Goal: Task Accomplishment & Management: Use online tool/utility

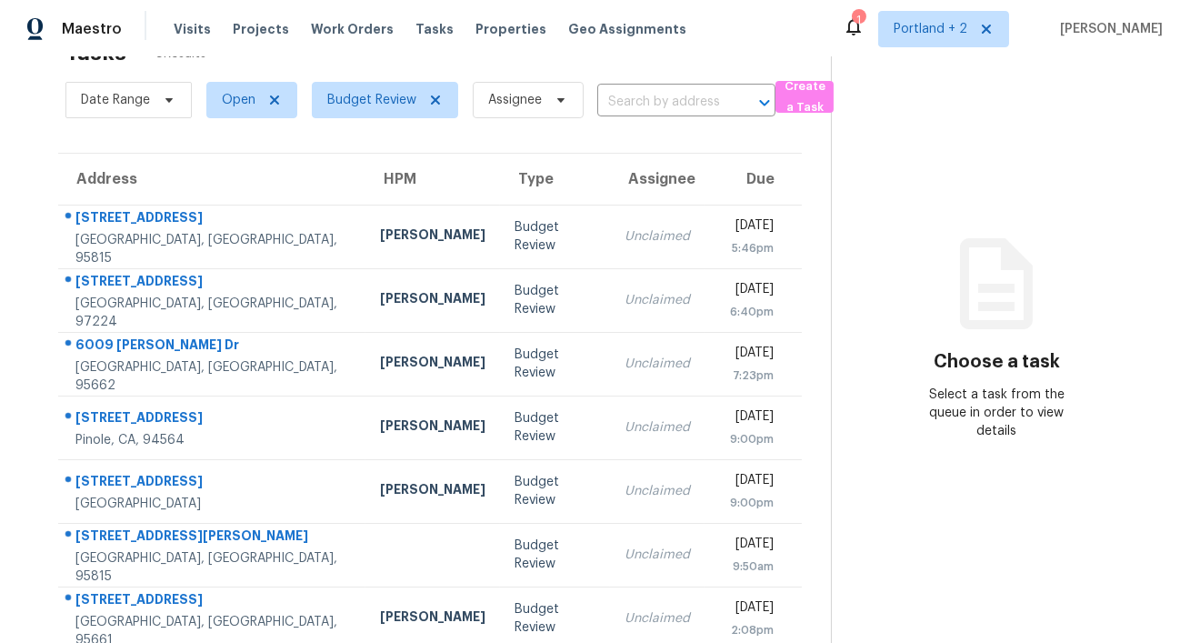
scroll to position [142, 0]
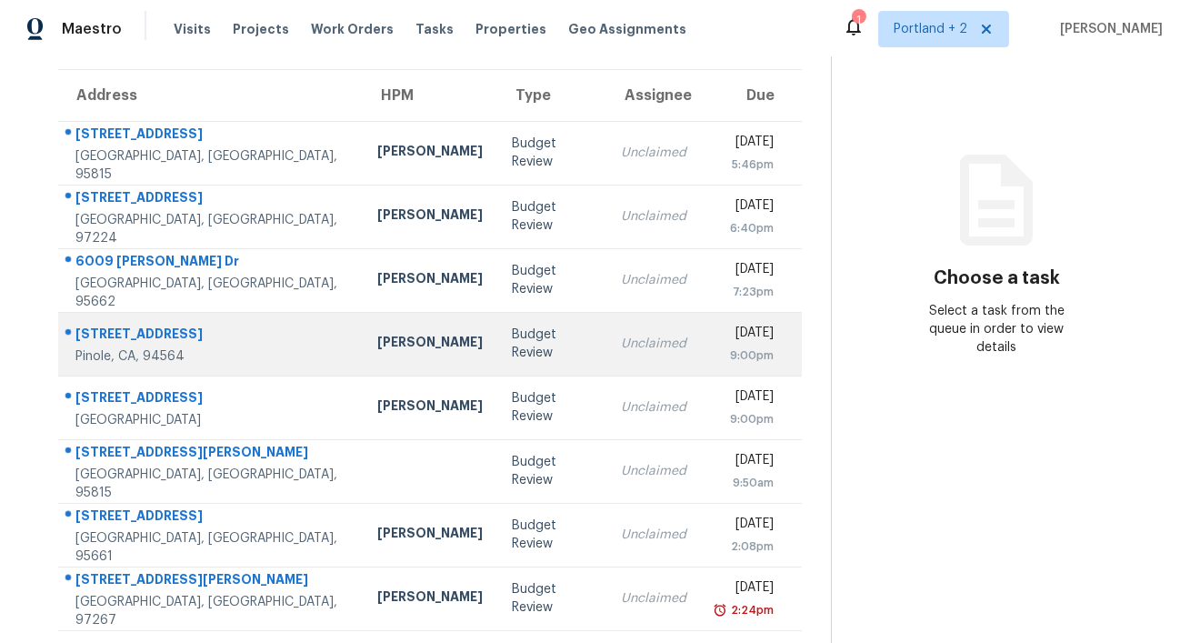
scroll to position [142, 0]
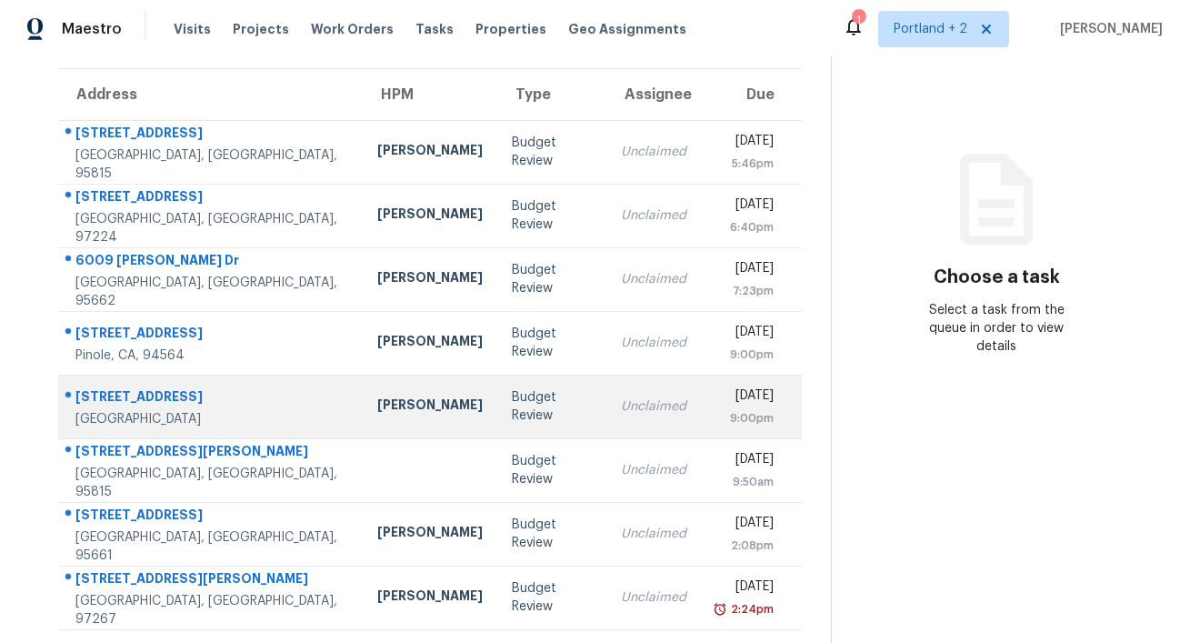
click at [622, 405] on div "Unclaimed" at bounding box center [654, 406] width 65 height 18
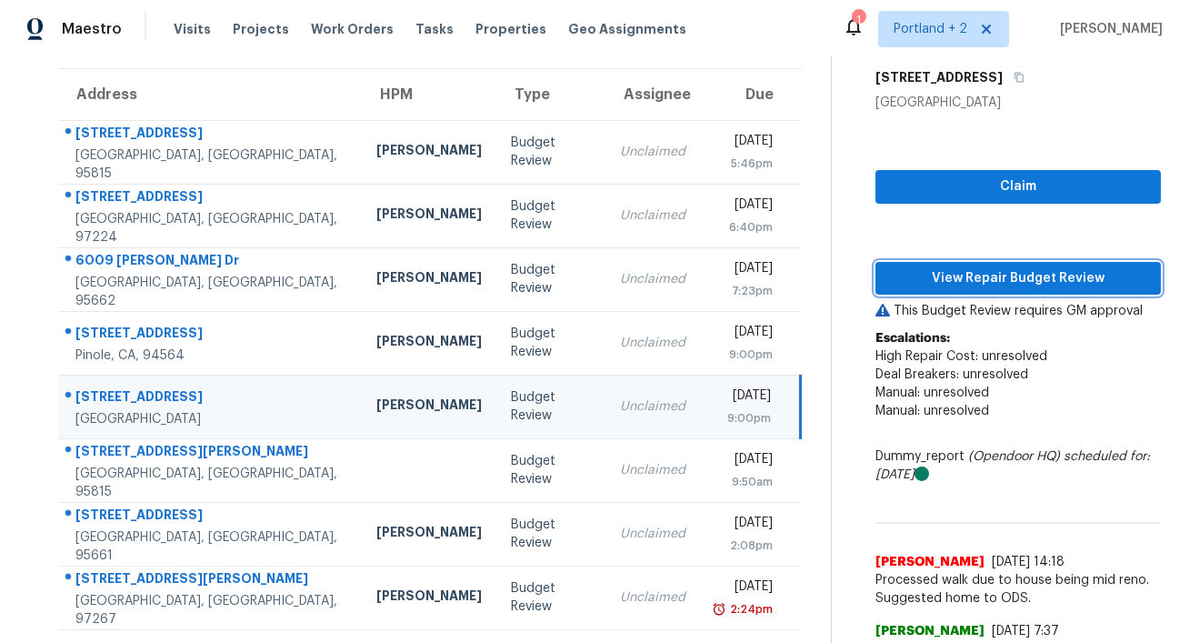
click at [1015, 278] on span "View Repair Budget Review" at bounding box center [1018, 278] width 256 height 23
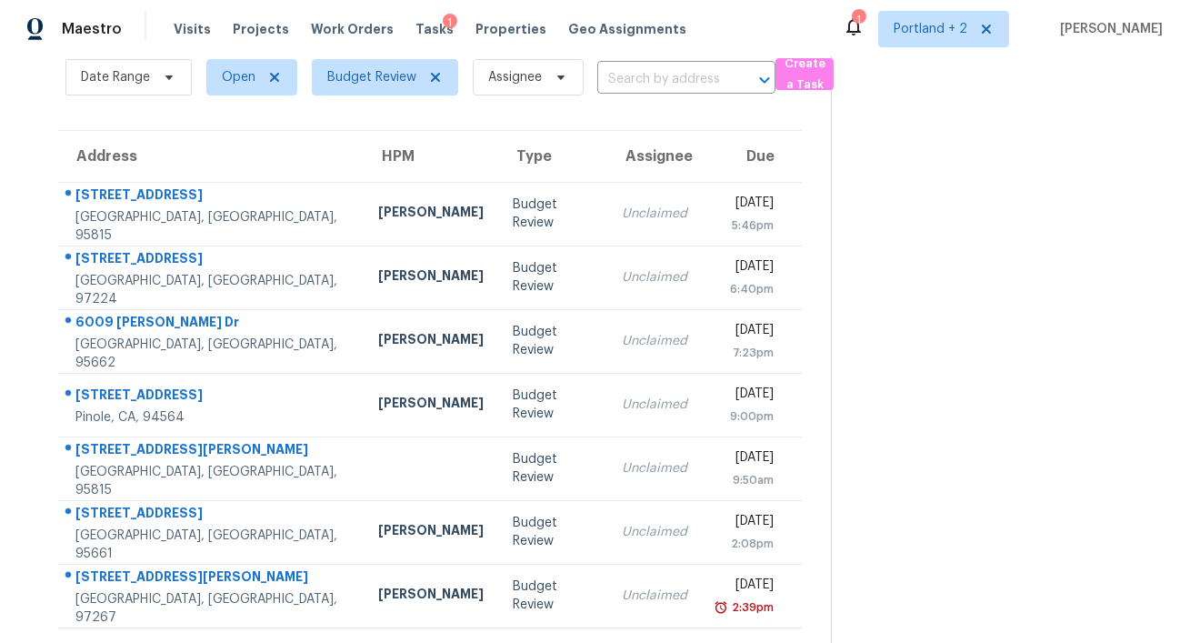
scroll to position [78, 0]
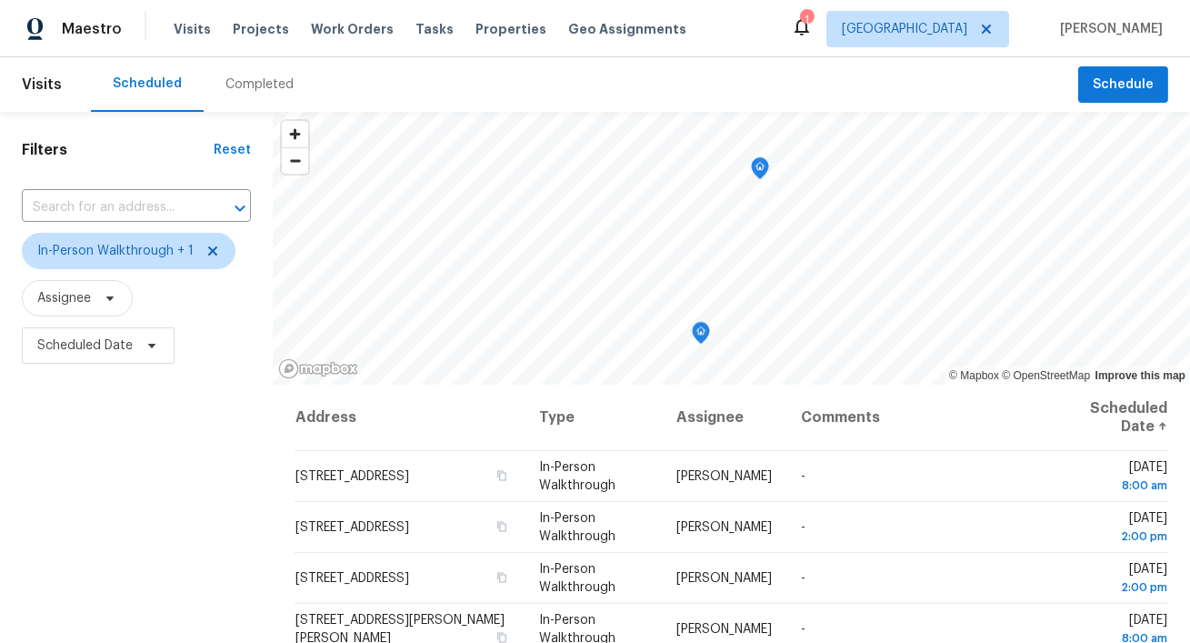
scroll to position [184, 0]
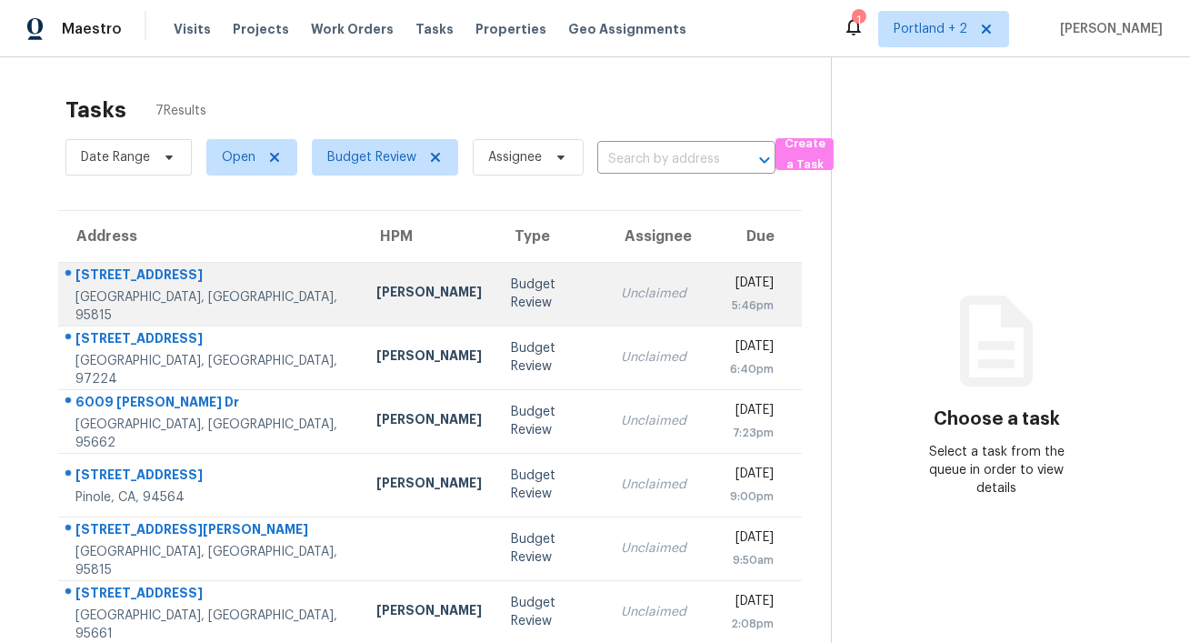
click at [376, 283] on div "Toni Little" at bounding box center [428, 294] width 105 height 23
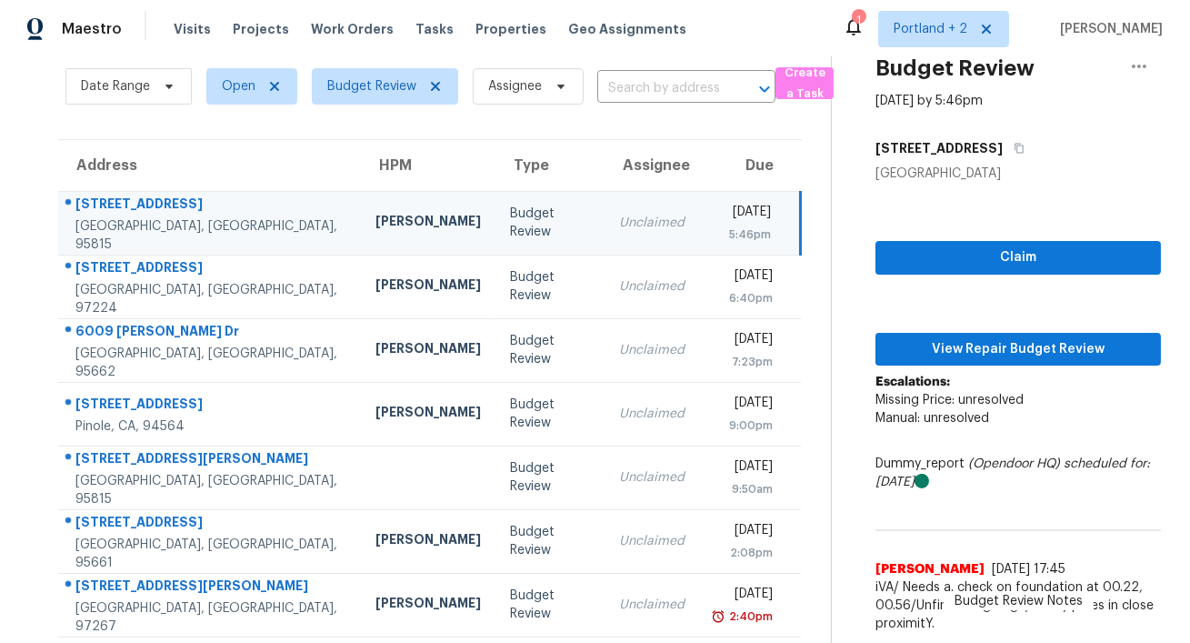
scroll to position [78, 0]
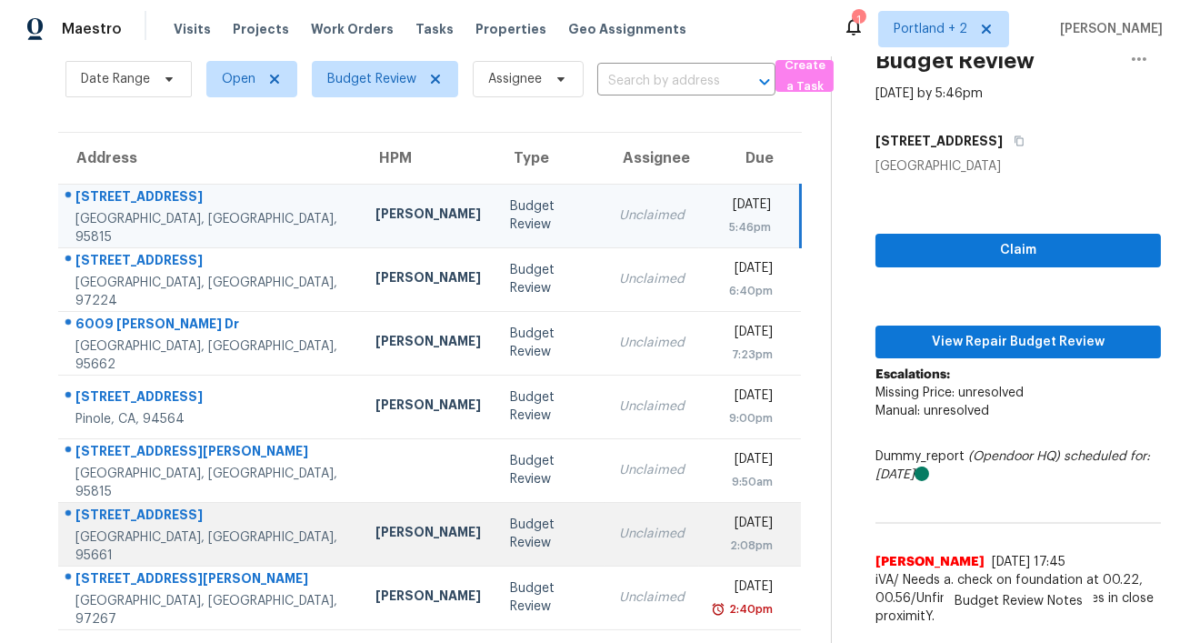
click at [524, 543] on td "Budget Review" at bounding box center [549, 534] width 109 height 64
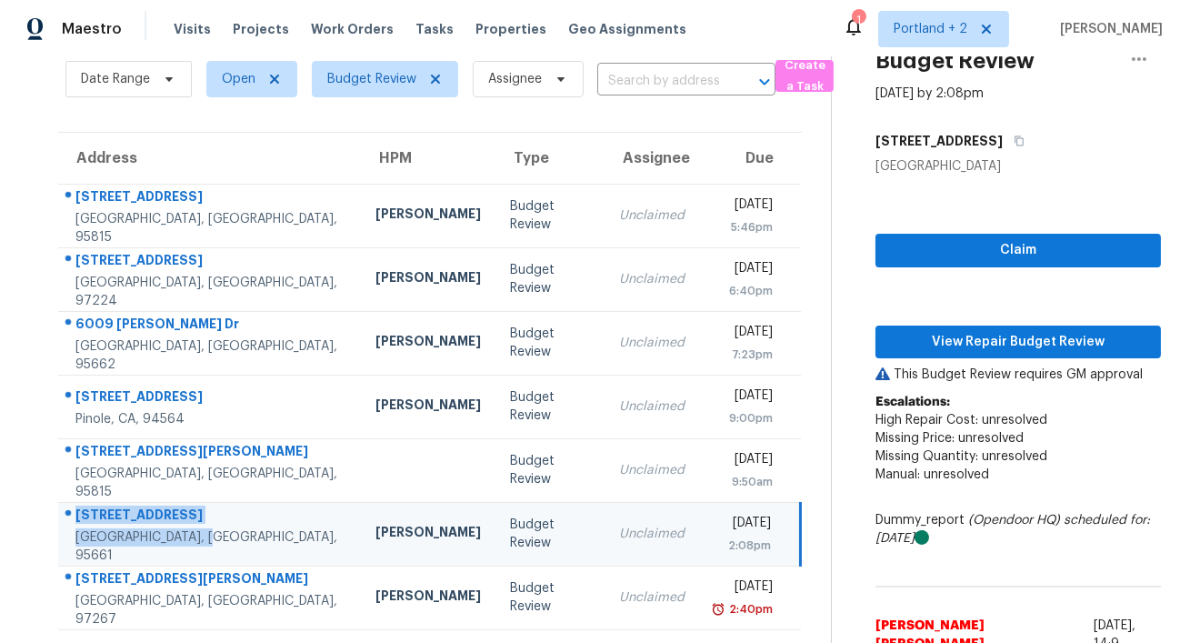
drag, startPoint x: 202, startPoint y: 549, endPoint x: 72, endPoint y: 523, distance: 132.4
click at [72, 523] on div "1005 Cottonwood Dr Roseville, CA, 95661" at bounding box center [202, 533] width 287 height 61
copy div "1005 Cottonwood Dr Roseville, CA, 95661"
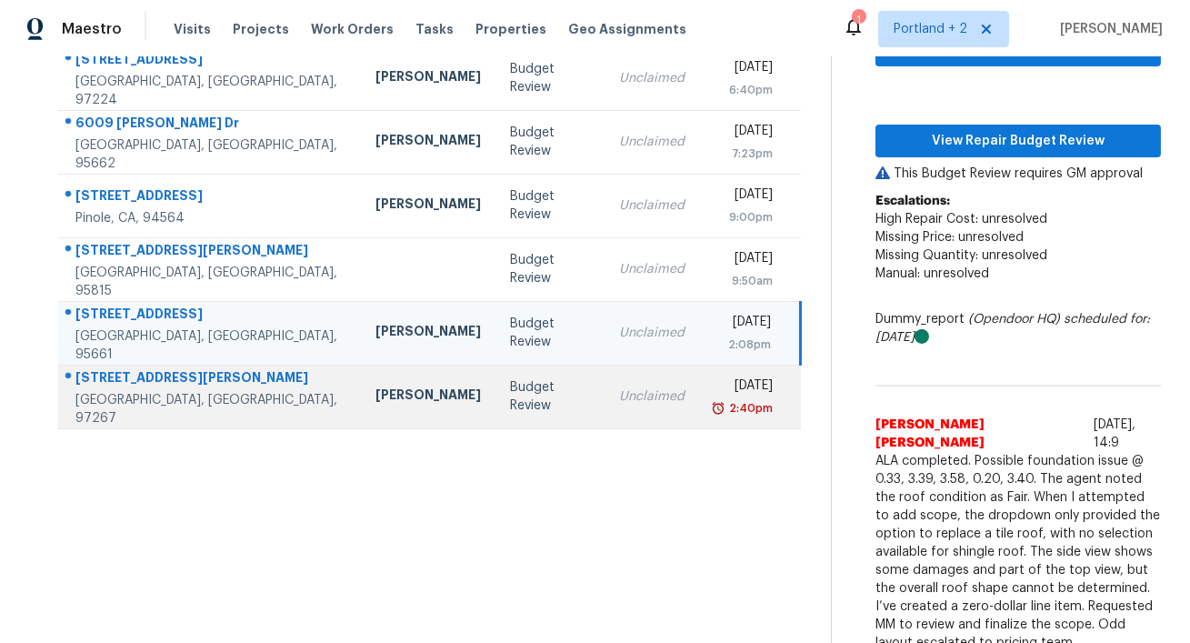
click at [361, 413] on td "[PERSON_NAME]" at bounding box center [428, 396] width 134 height 64
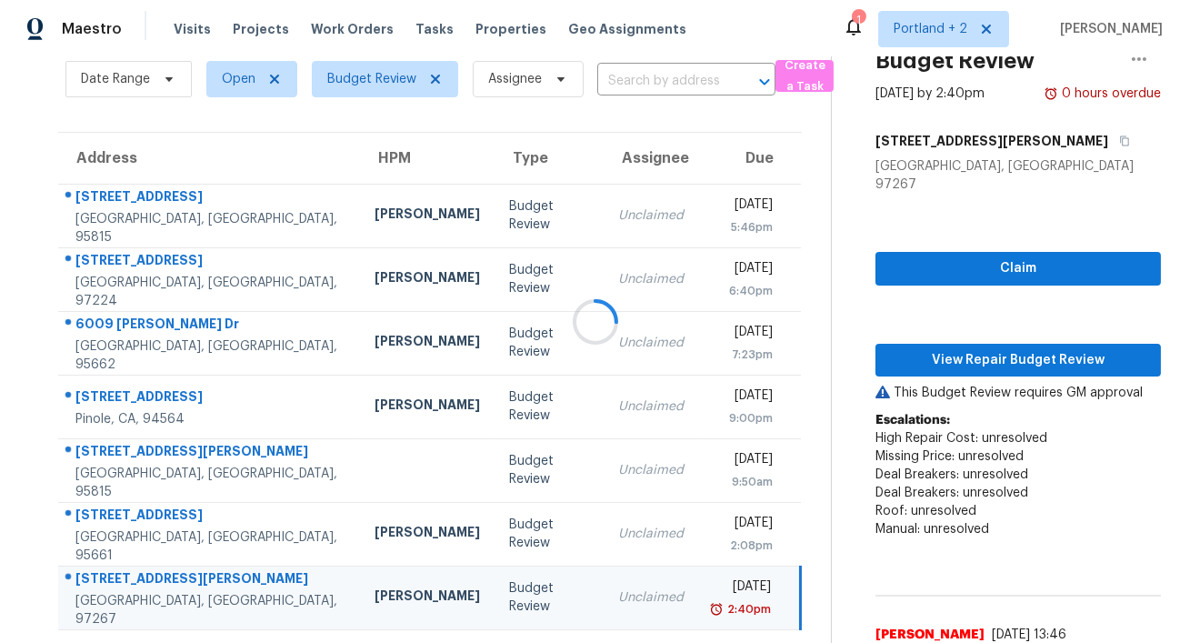
scroll to position [243, 0]
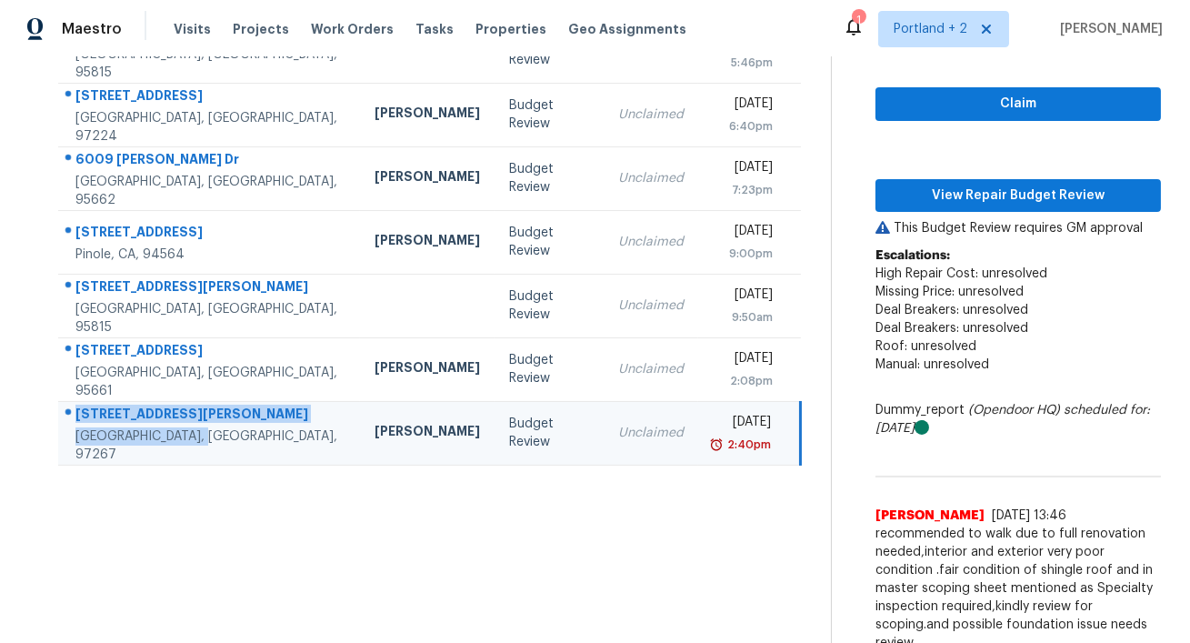
drag, startPoint x: 204, startPoint y: 436, endPoint x: 69, endPoint y: 410, distance: 137.1
click at [69, 410] on td "4200 SE Risley Ave Portland, OR, 97267" at bounding box center [209, 433] width 302 height 64
copy div "4200 SE Risley Ave Portland, OR, 97267"
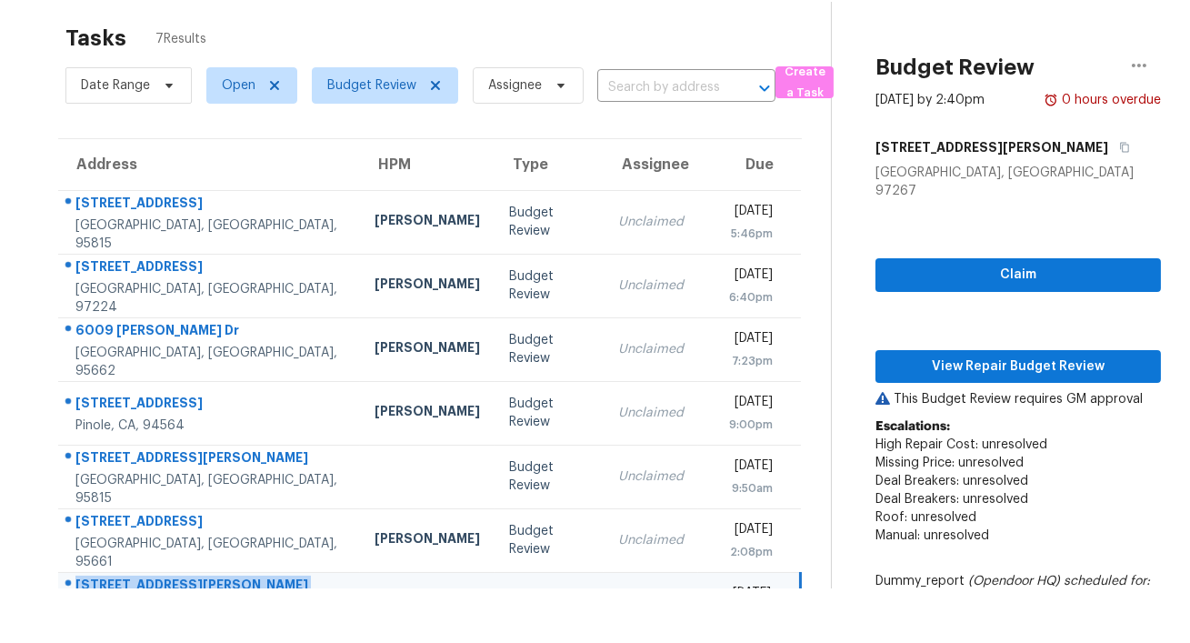
scroll to position [0, 0]
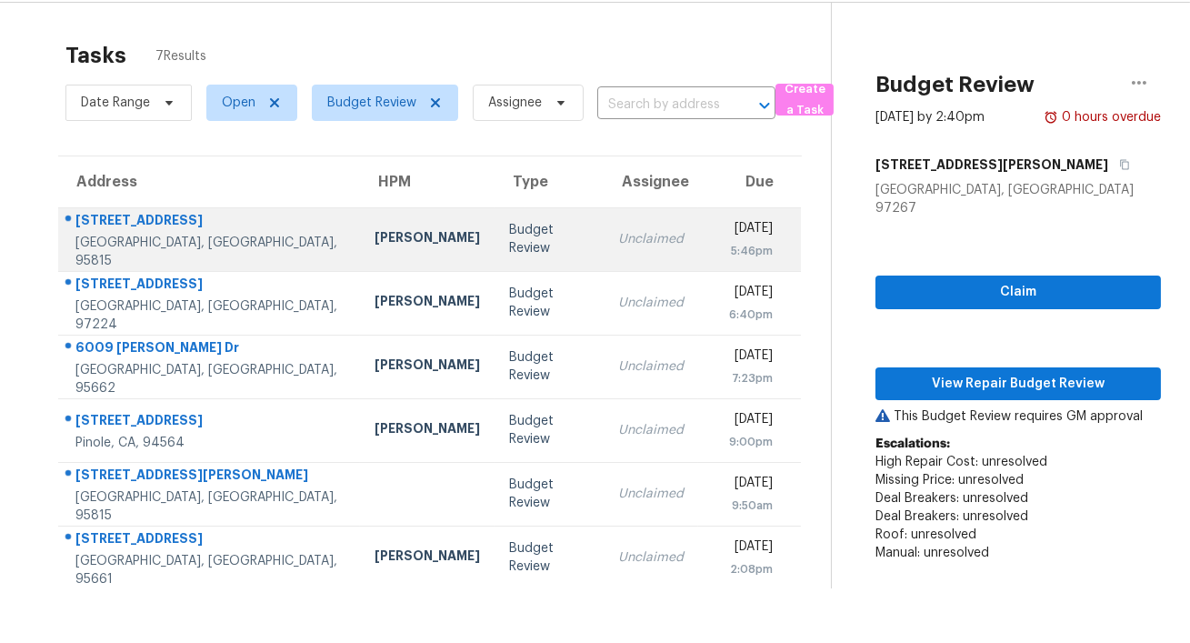
click at [254, 231] on div "1109 Frienza Ave" at bounding box center [210, 222] width 270 height 23
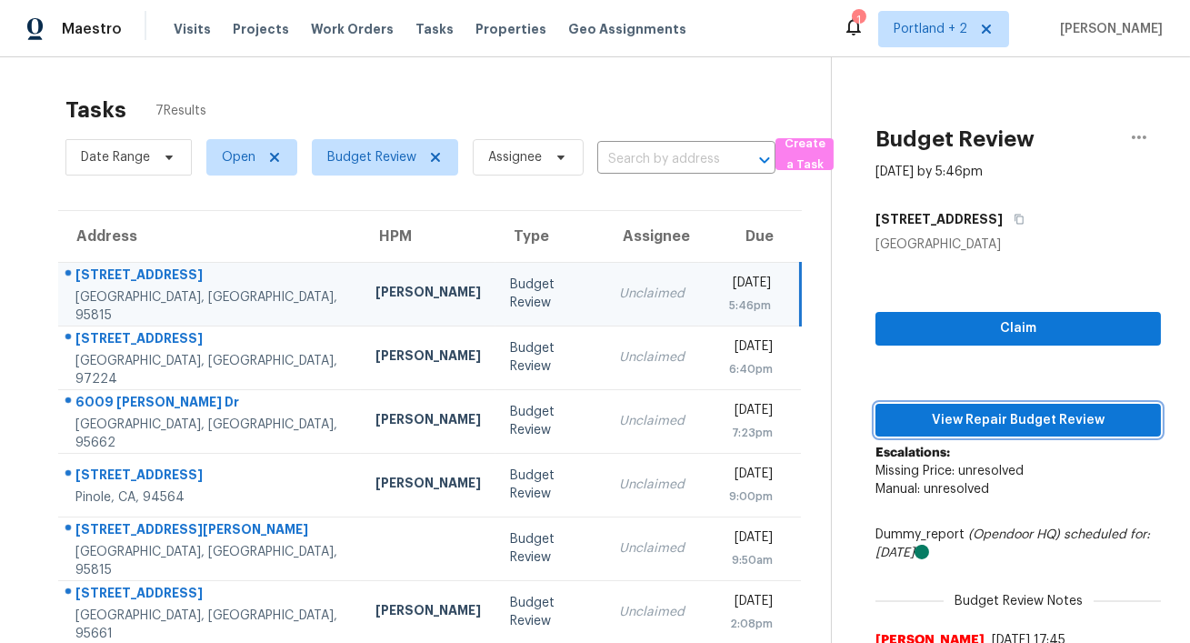
click at [978, 426] on span "View Repair Budget Review" at bounding box center [1018, 420] width 256 height 23
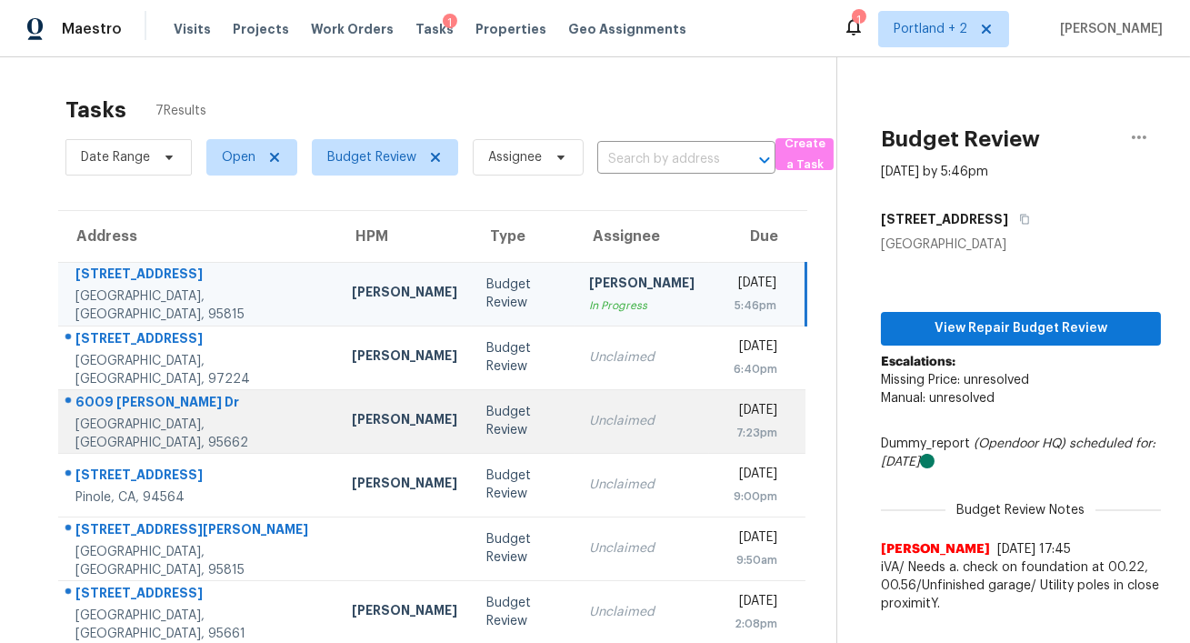
click at [352, 411] on div "[PERSON_NAME]" at bounding box center [404, 421] width 105 height 23
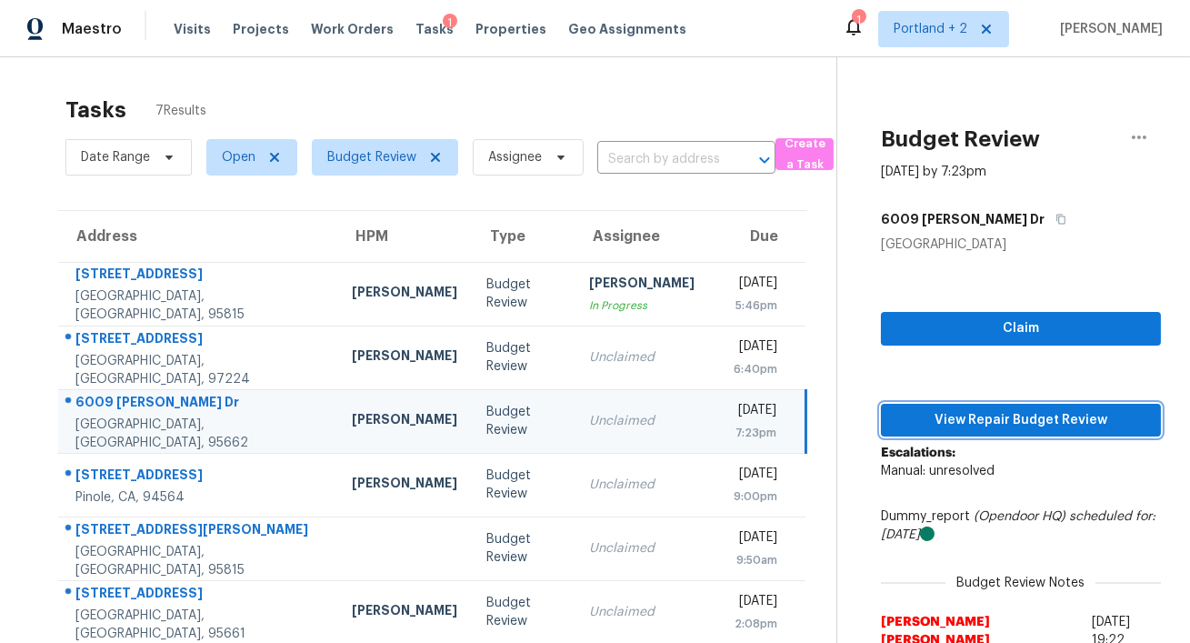
click at [983, 414] on span "View Repair Budget Review" at bounding box center [1020, 420] width 251 height 23
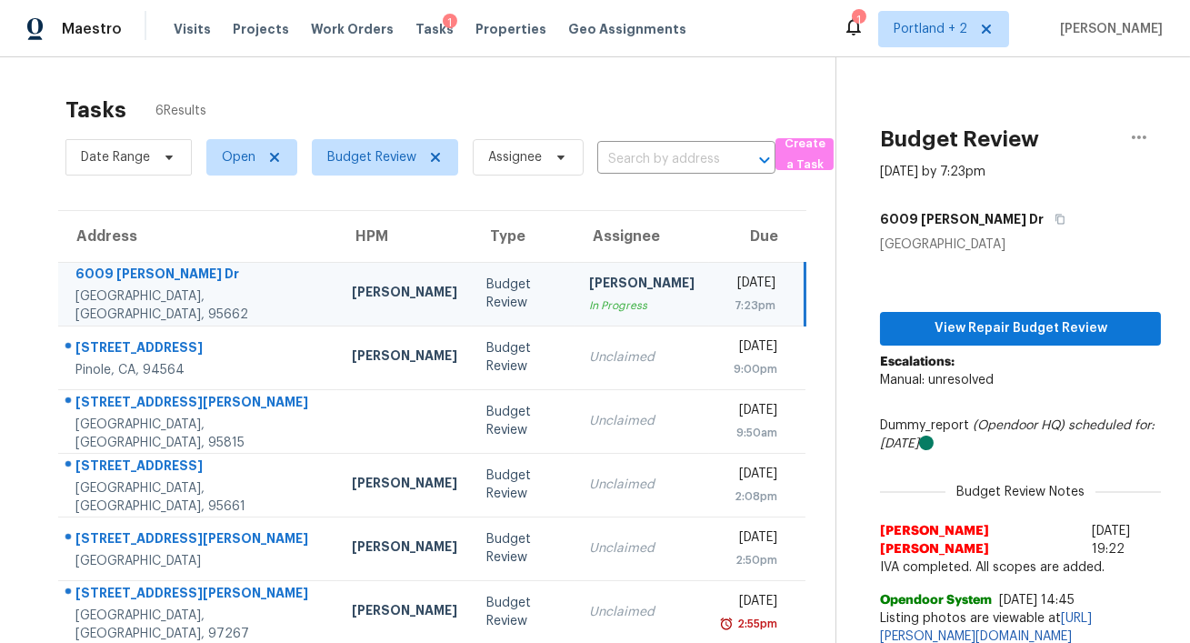
scroll to position [56, 0]
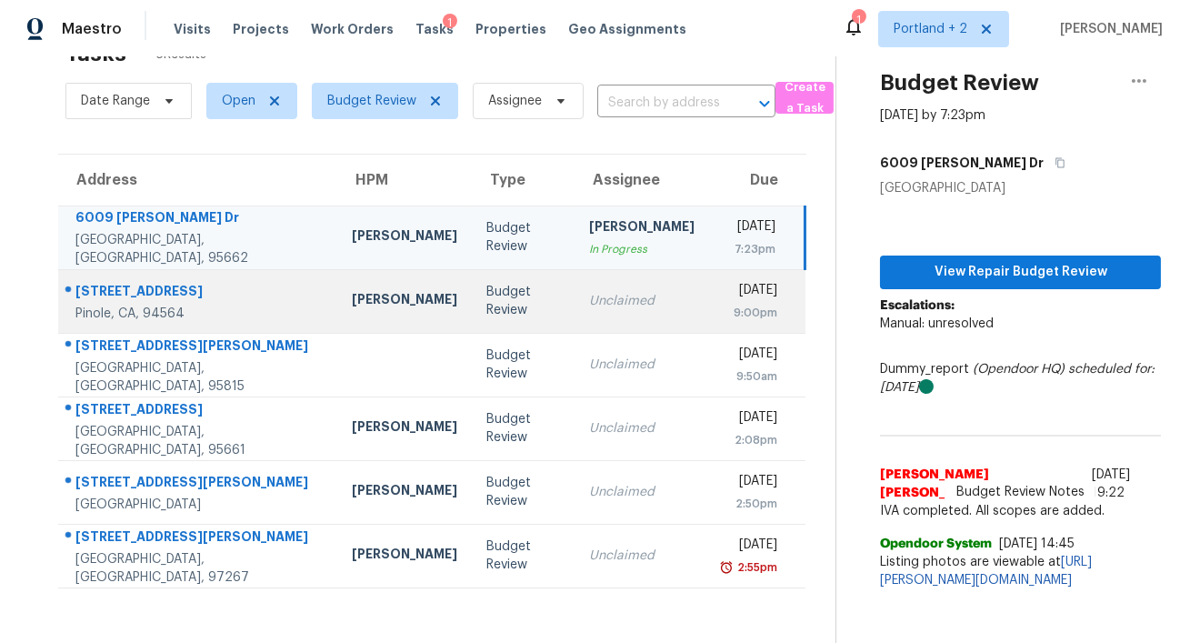
click at [352, 296] on div "Erwin Alberty" at bounding box center [404, 301] width 105 height 23
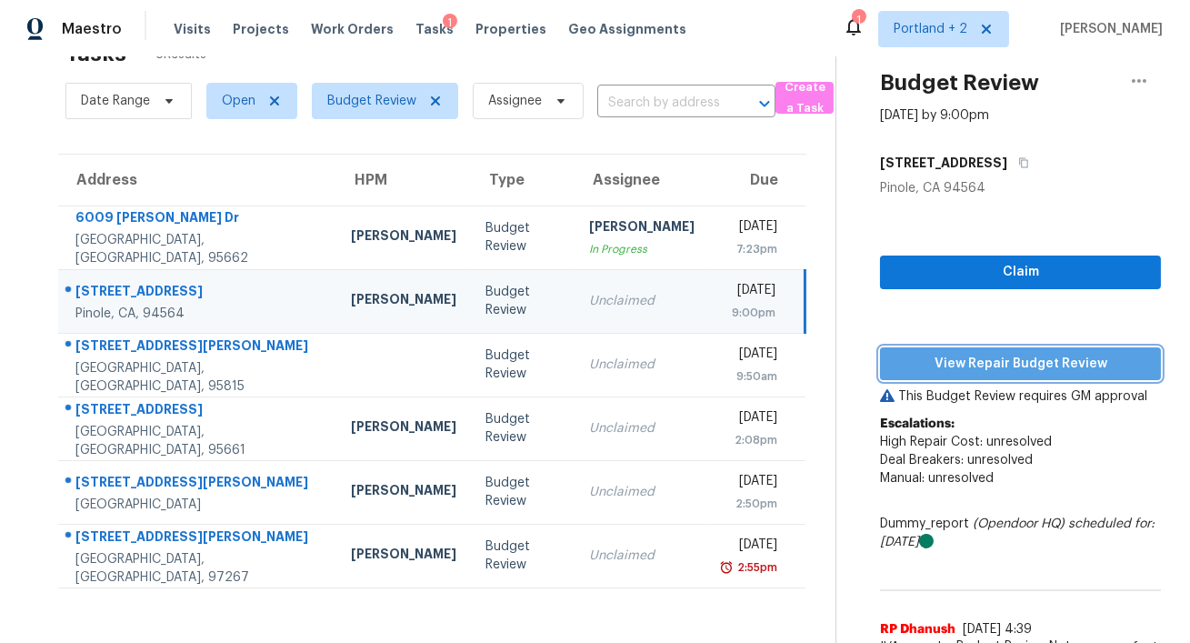
click at [1011, 365] on span "View Repair Budget Review" at bounding box center [1020, 364] width 252 height 23
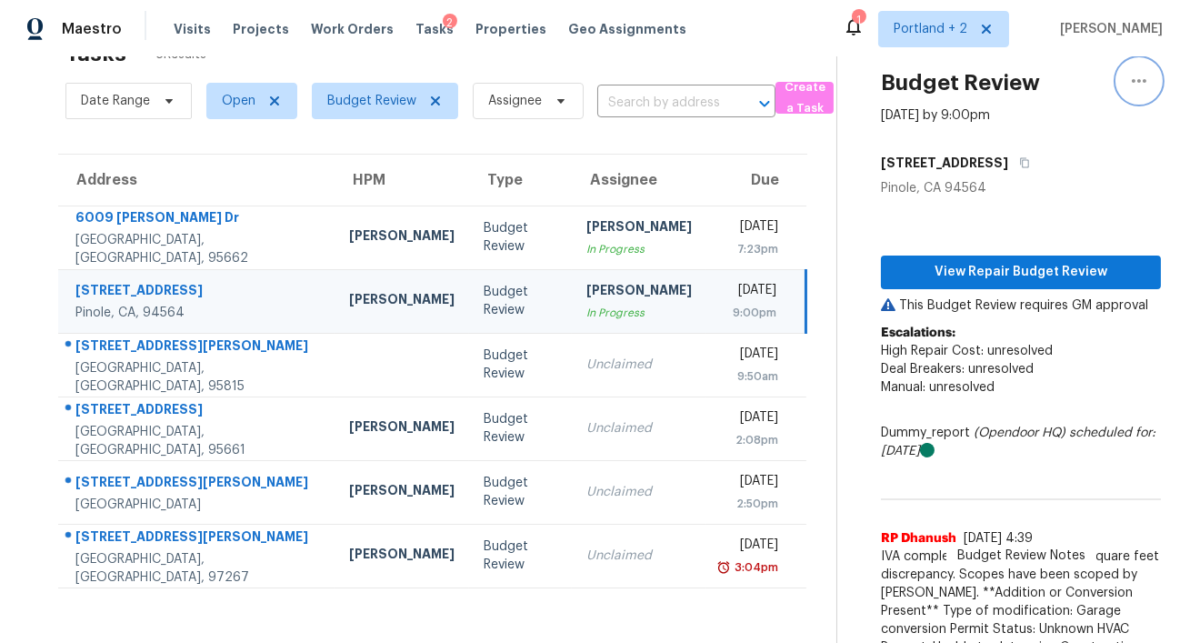
click at [1142, 72] on icon "button" at bounding box center [1139, 81] width 22 height 22
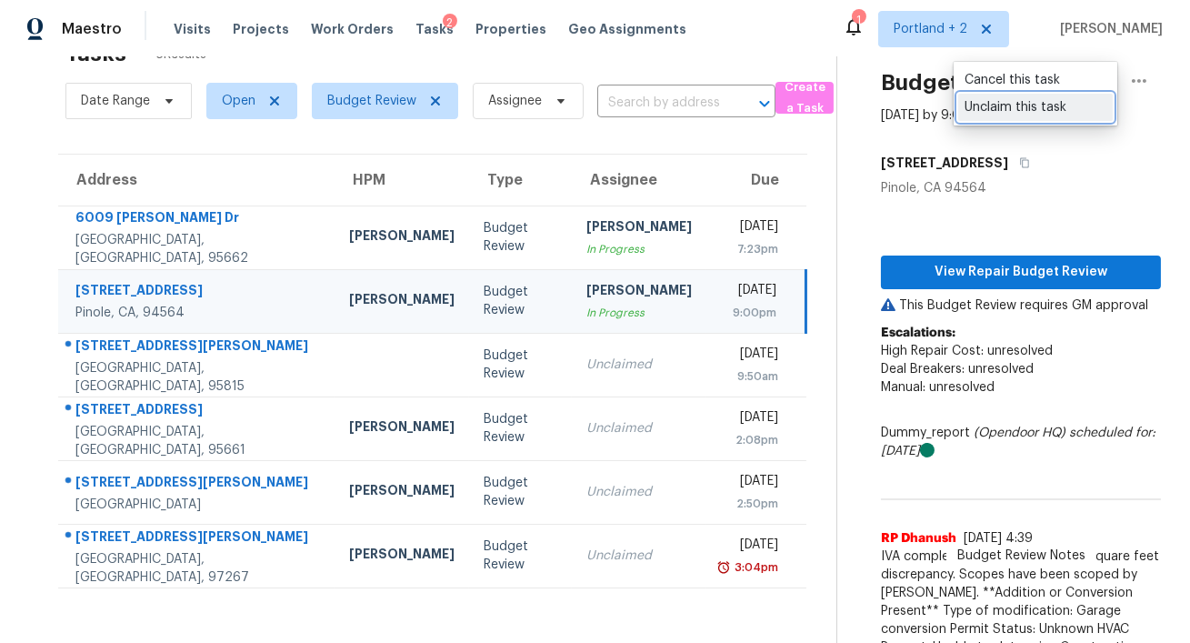
click at [1084, 107] on div "Unclaim this task" at bounding box center [1035, 107] width 142 height 18
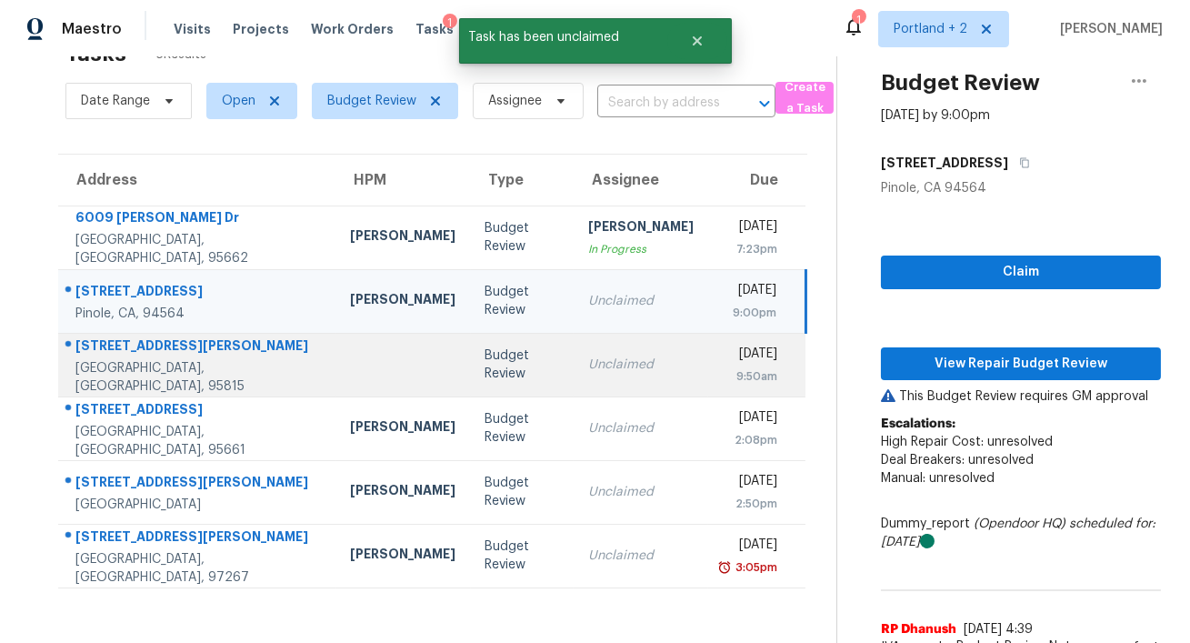
click at [573, 361] on td "Unclaimed" at bounding box center [640, 365] width 134 height 64
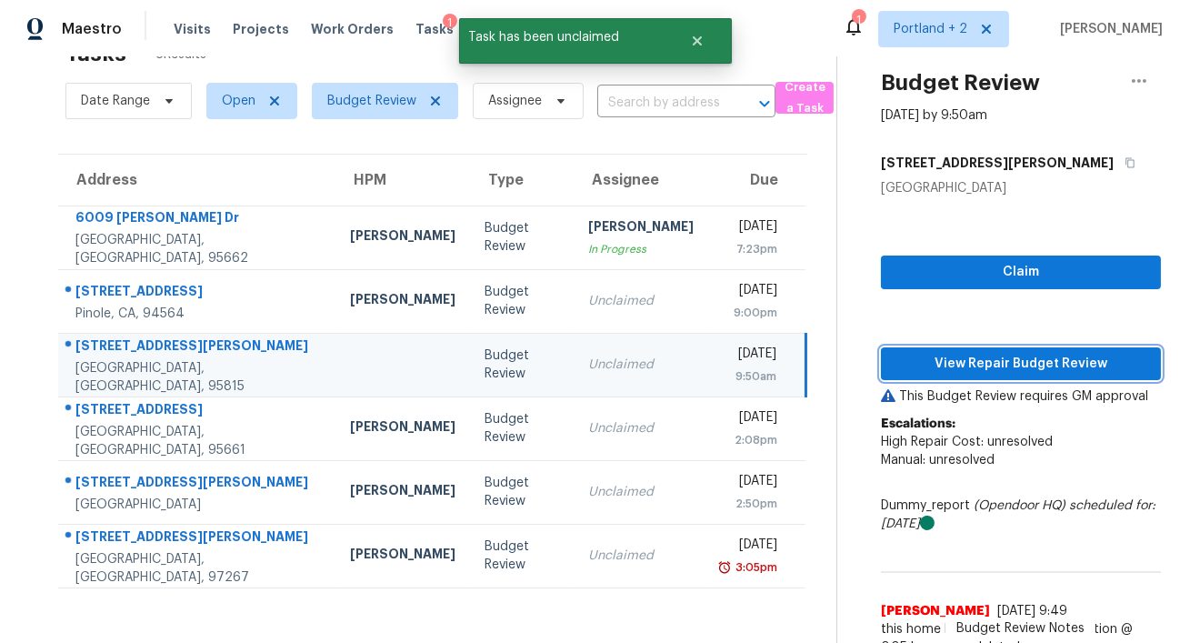
click at [969, 362] on span "View Repair Budget Review" at bounding box center [1020, 364] width 251 height 23
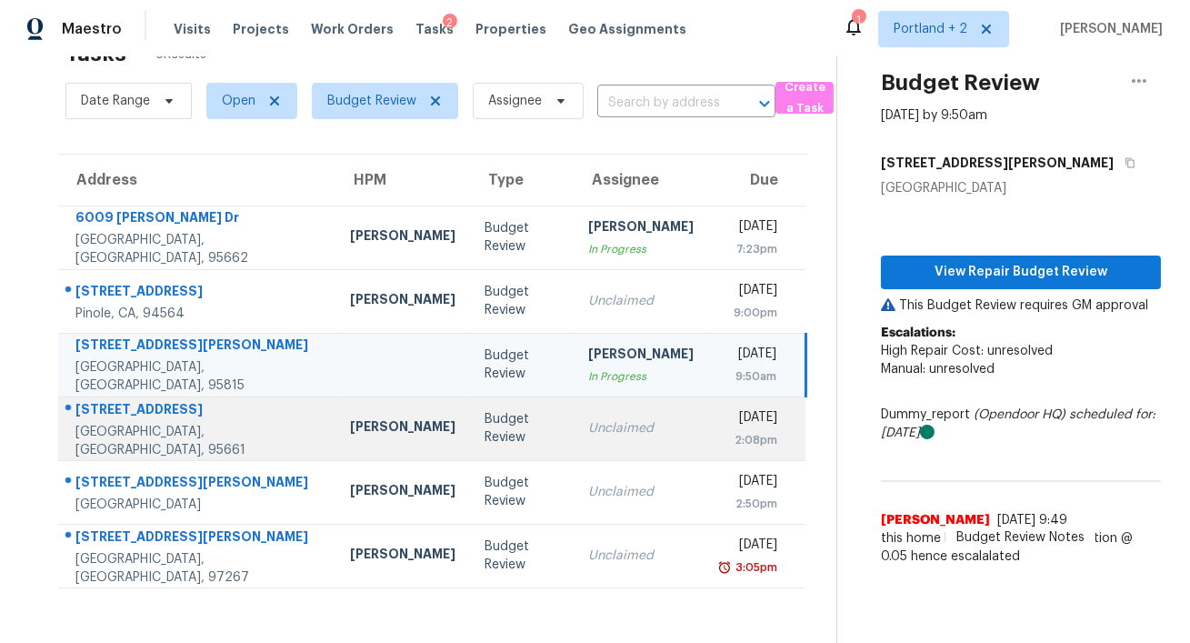
click at [485, 436] on div "Budget Review" at bounding box center [522, 428] width 74 height 36
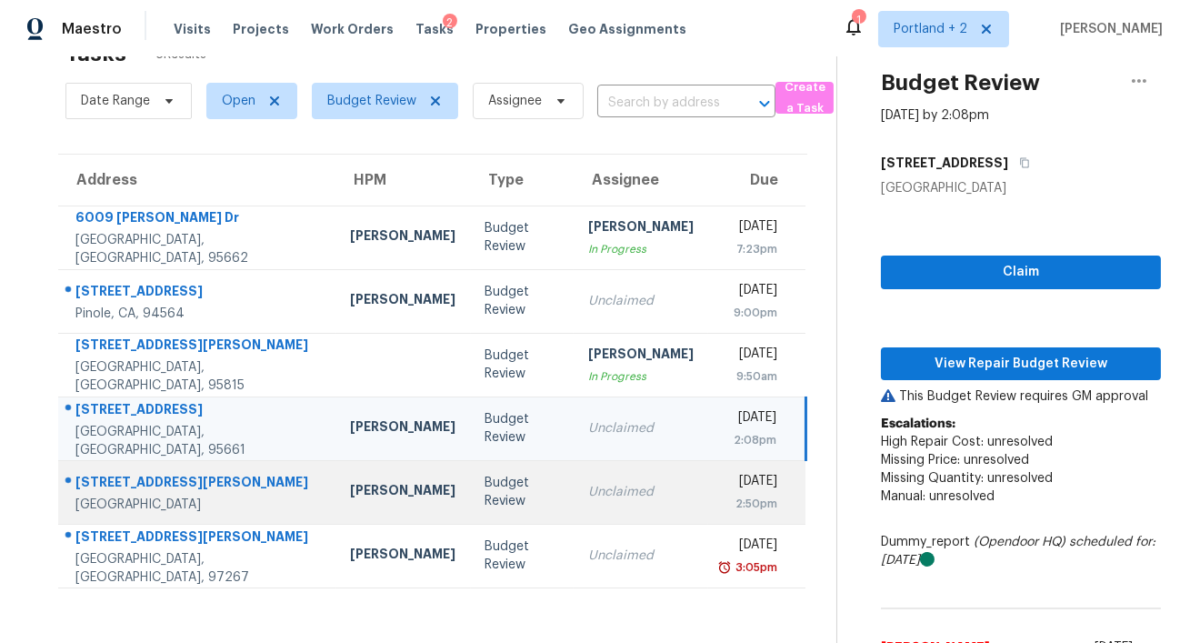
click at [485, 481] on div "Budget Review" at bounding box center [522, 491] width 74 height 36
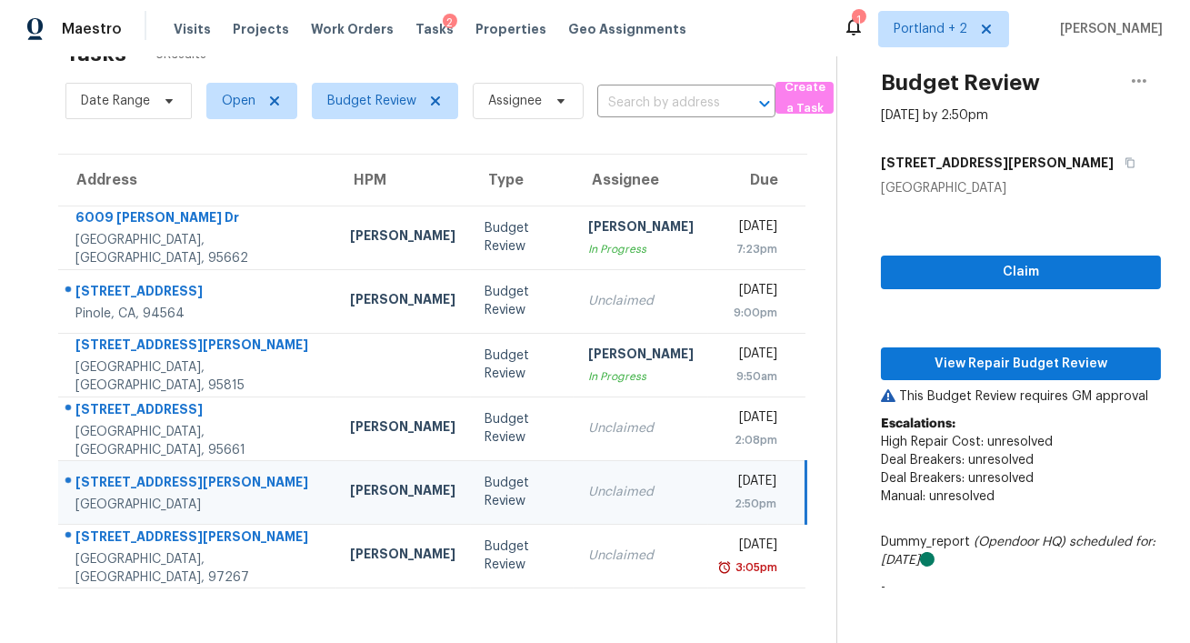
drag, startPoint x: 126, startPoint y: 506, endPoint x: 77, endPoint y: 468, distance: 62.2
click at [77, 473] on div "632 Andrew St West Sacramento, CA, 95605" at bounding box center [198, 493] width 246 height 41
copy div "632 Andrew St West Sacramento, CA, 95605"
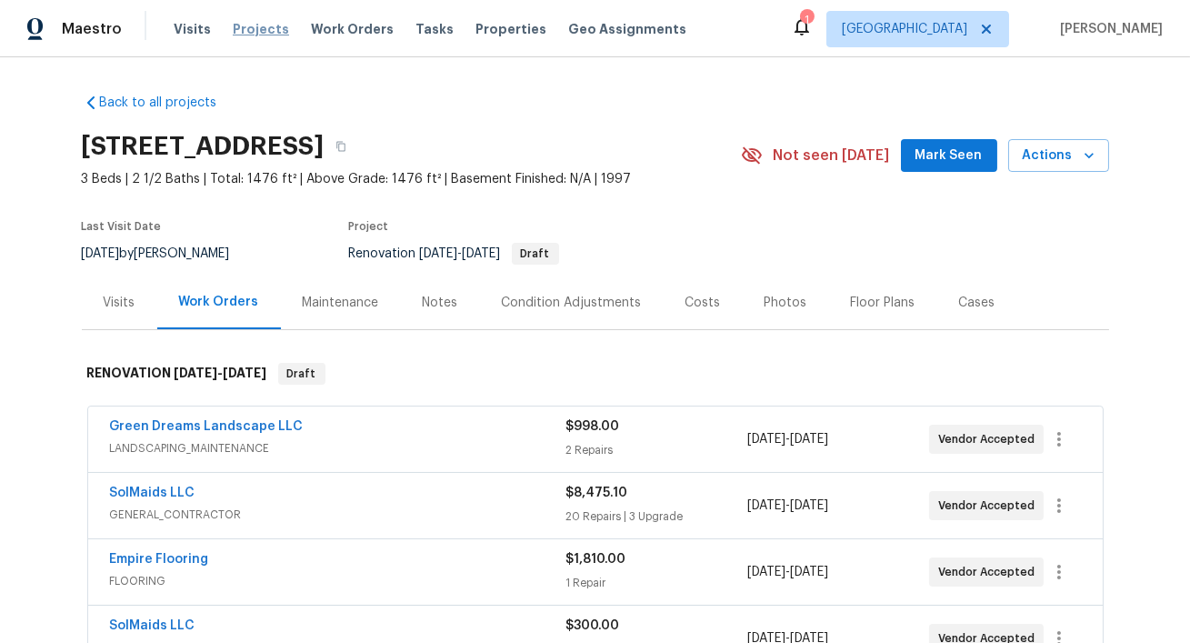
click at [246, 25] on span "Projects" at bounding box center [261, 29] width 56 height 18
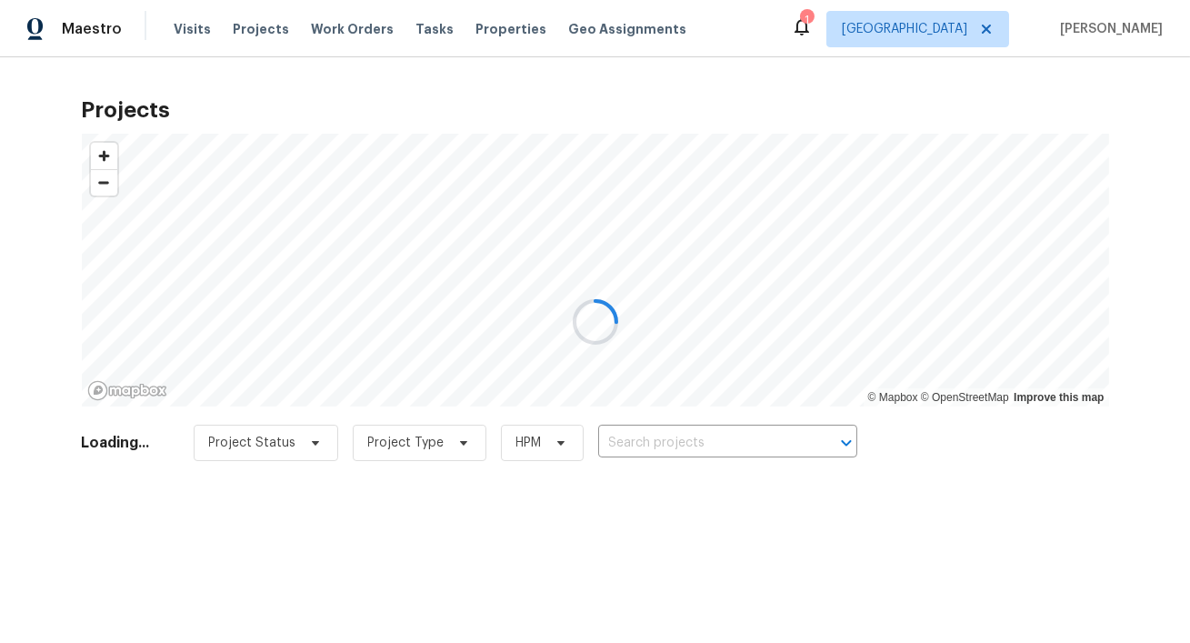
click at [941, 30] on div at bounding box center [595, 321] width 1190 height 643
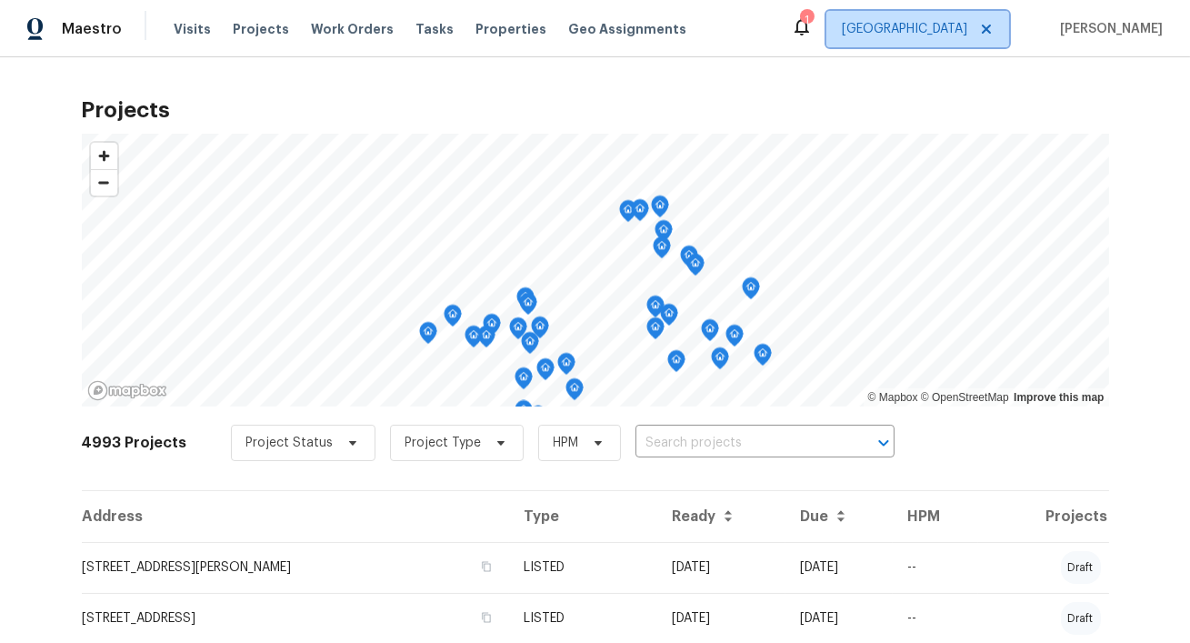
click at [941, 30] on span "[GEOGRAPHIC_DATA]" at bounding box center [904, 29] width 125 height 18
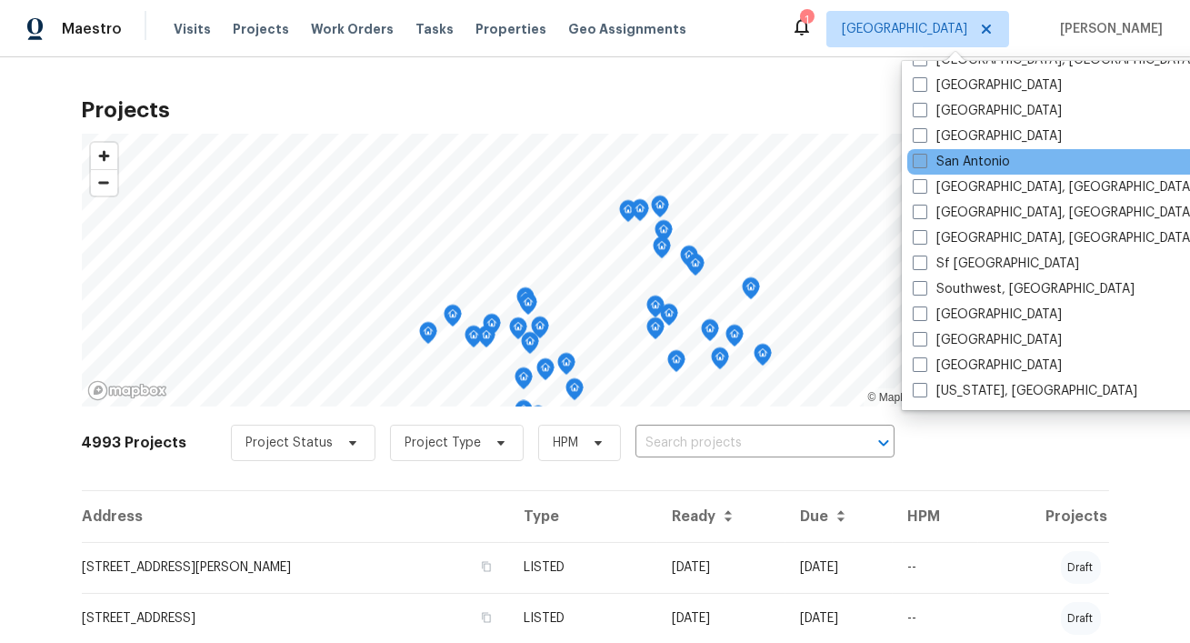
scroll to position [1187, 0]
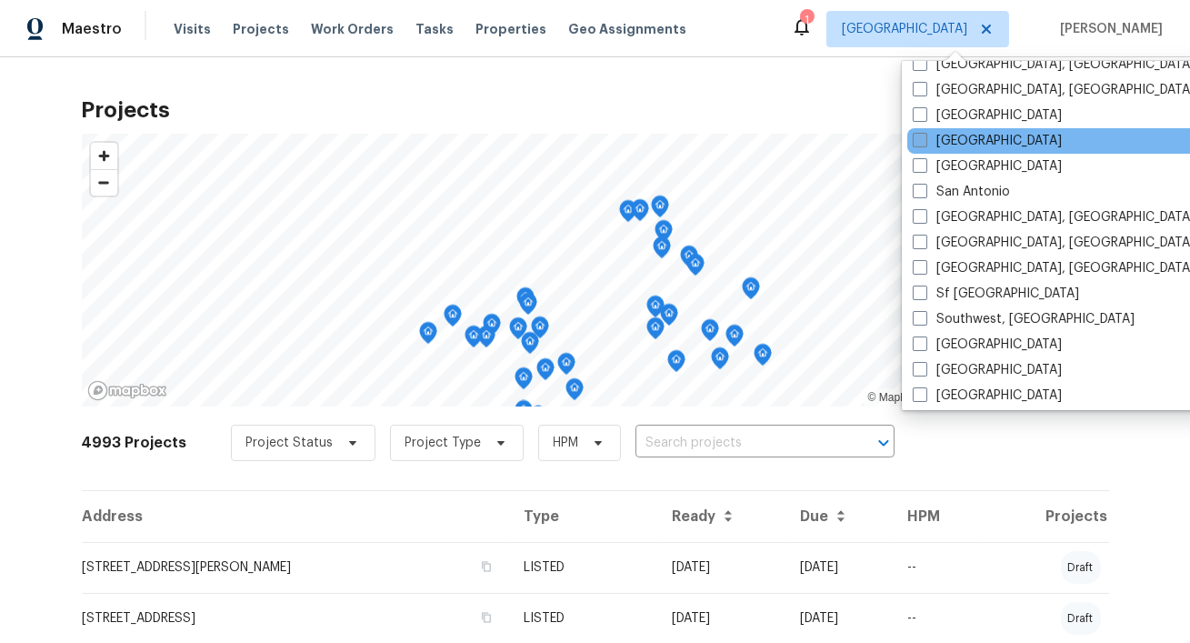
click at [924, 141] on span at bounding box center [919, 140] width 15 height 15
click at [924, 141] on input "Sacramento" at bounding box center [918, 138] width 12 height 12
checkbox input "true"
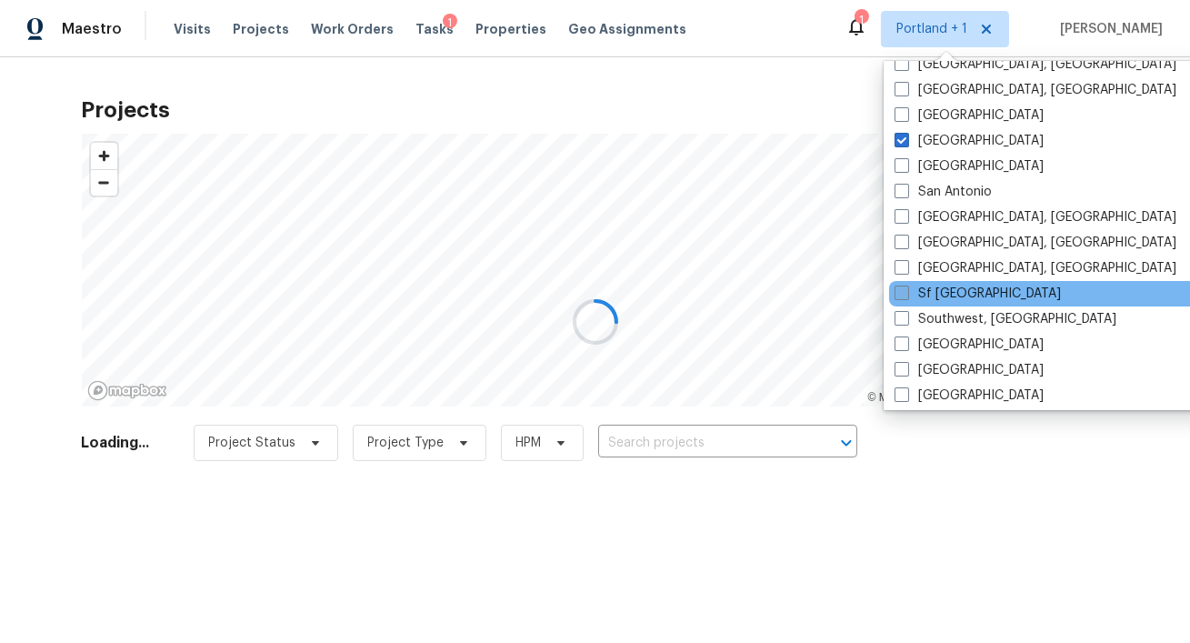
click at [905, 294] on span at bounding box center [901, 292] width 15 height 15
click at [905, 294] on input "Sf Bay Area" at bounding box center [900, 290] width 12 height 12
checkbox input "true"
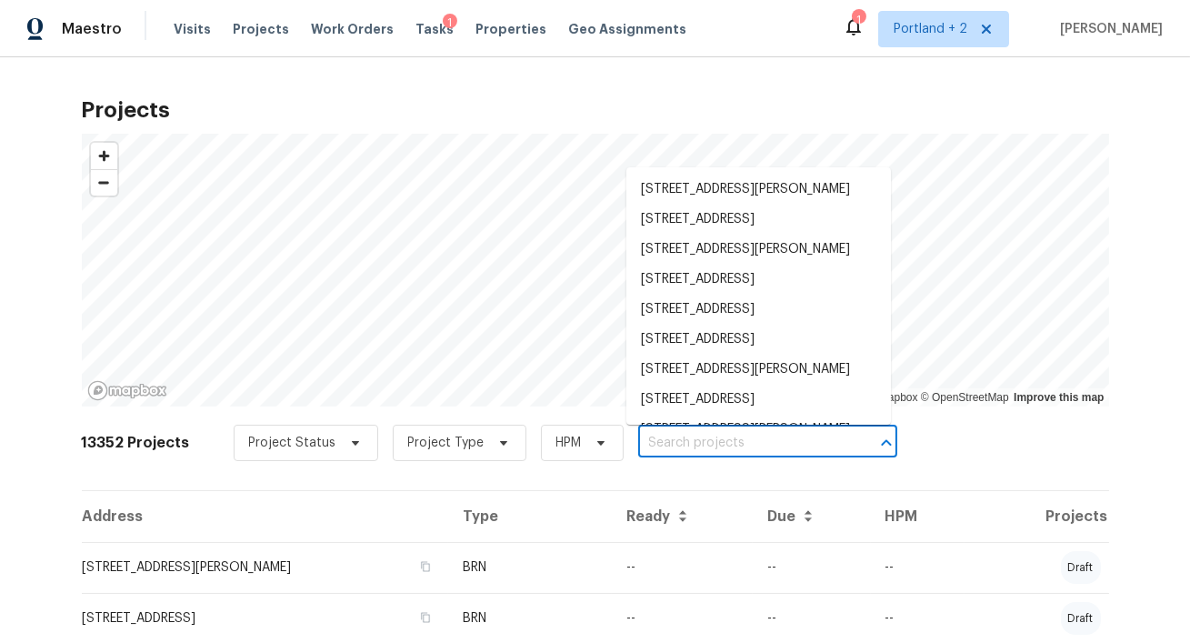
click at [702, 432] on input "text" at bounding box center [742, 443] width 208 height 28
paste input "1109 Frienza Ave, Sacramento, CA 95815"
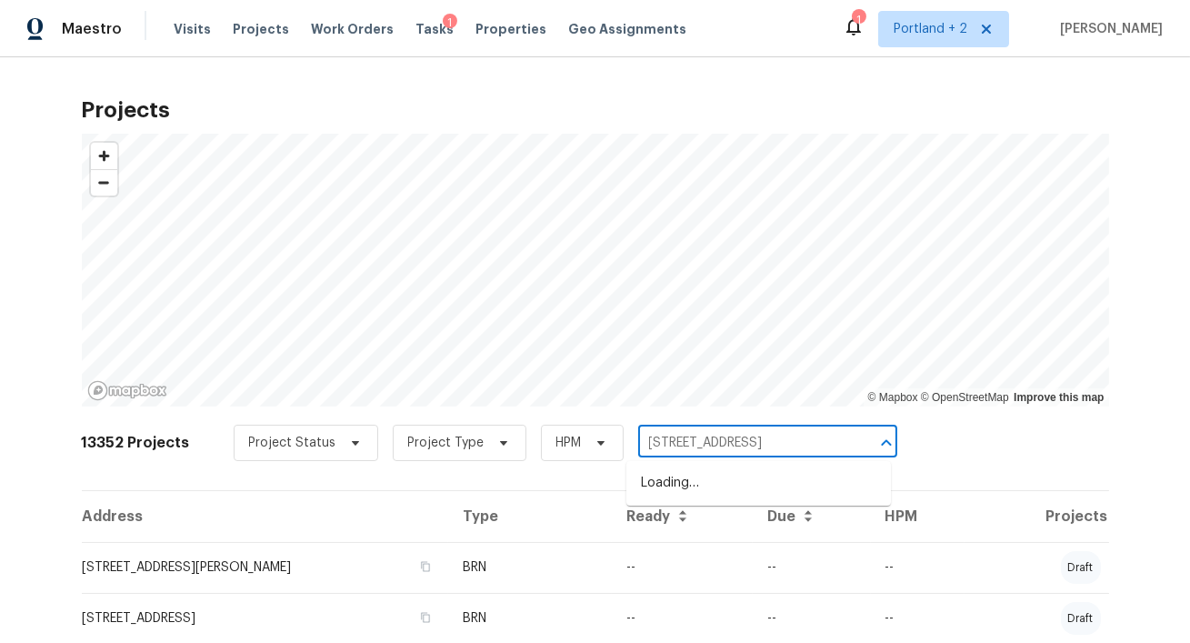
type input "1109 Frienza Ave, Sacramento, CA 95815"
click at [684, 483] on li "1109 Frienza Ave, Sacramento, CA 95815" at bounding box center [758, 483] width 264 height 30
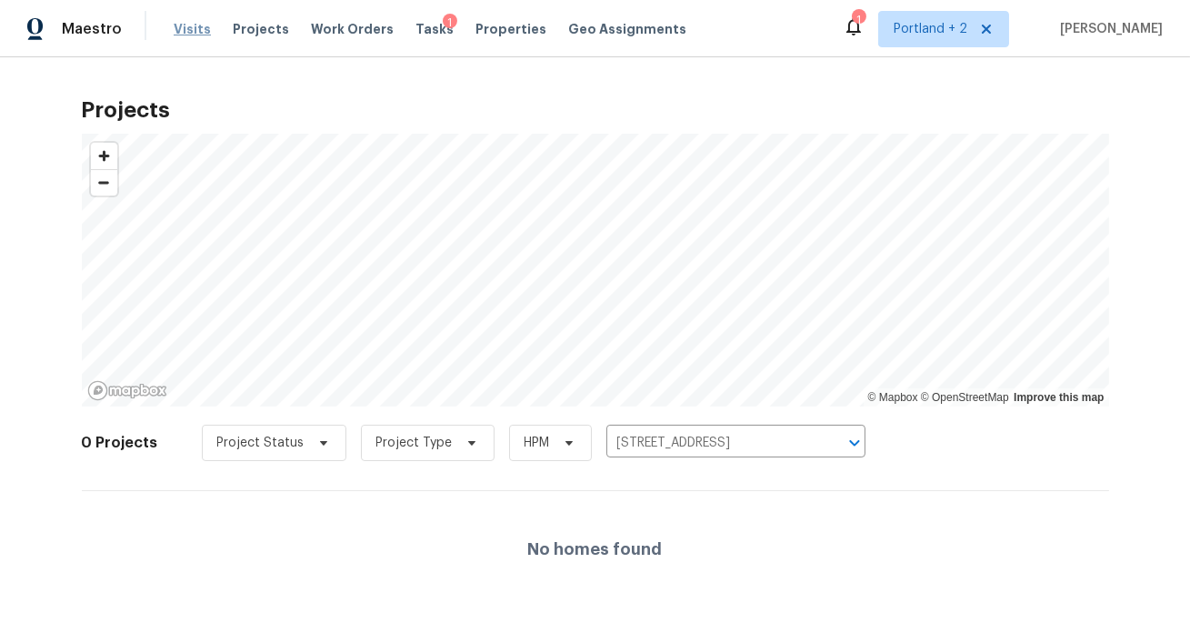
click at [195, 28] on span "Visits" at bounding box center [192, 29] width 37 height 18
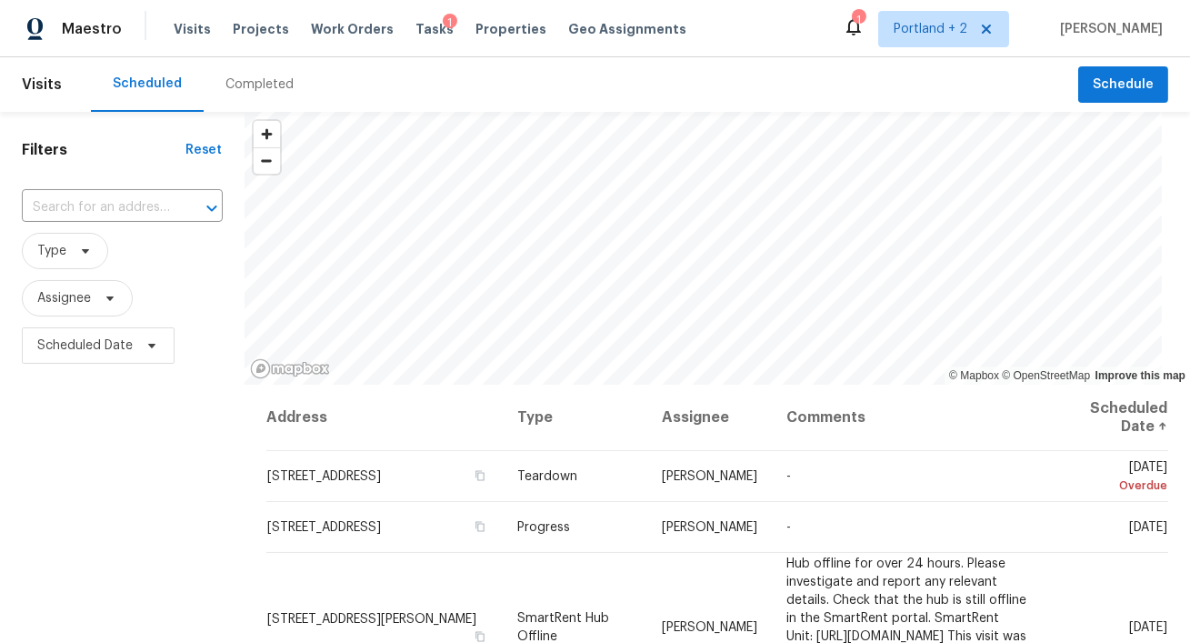
click at [236, 84] on div "Completed" at bounding box center [259, 84] width 68 height 18
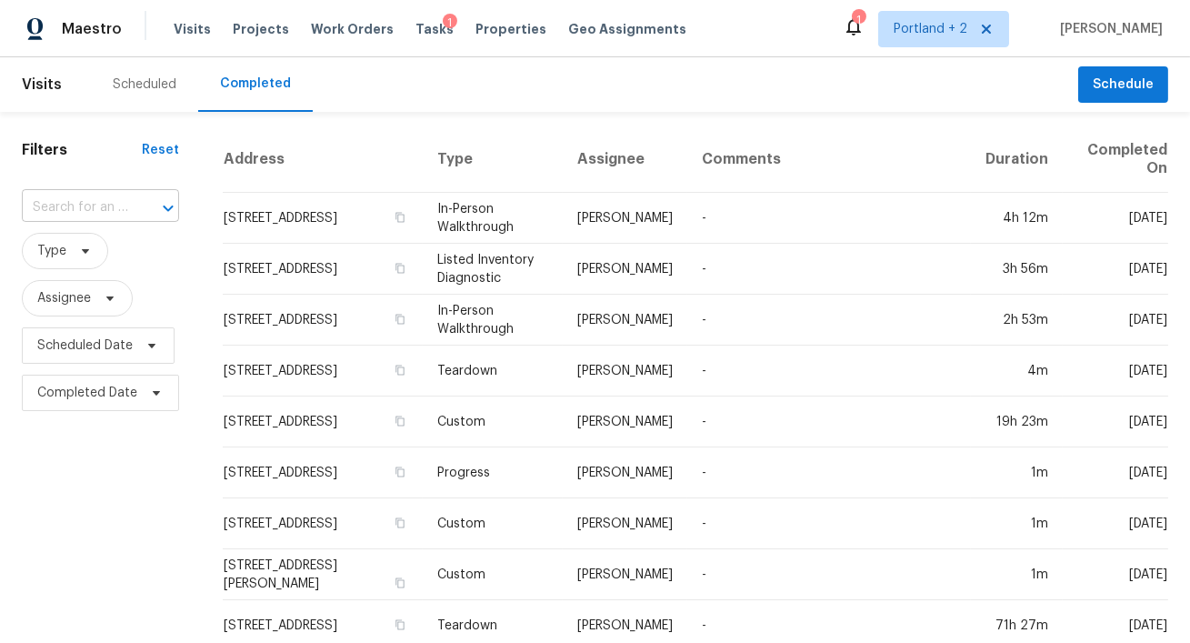
click at [100, 196] on input "text" at bounding box center [75, 208] width 106 height 28
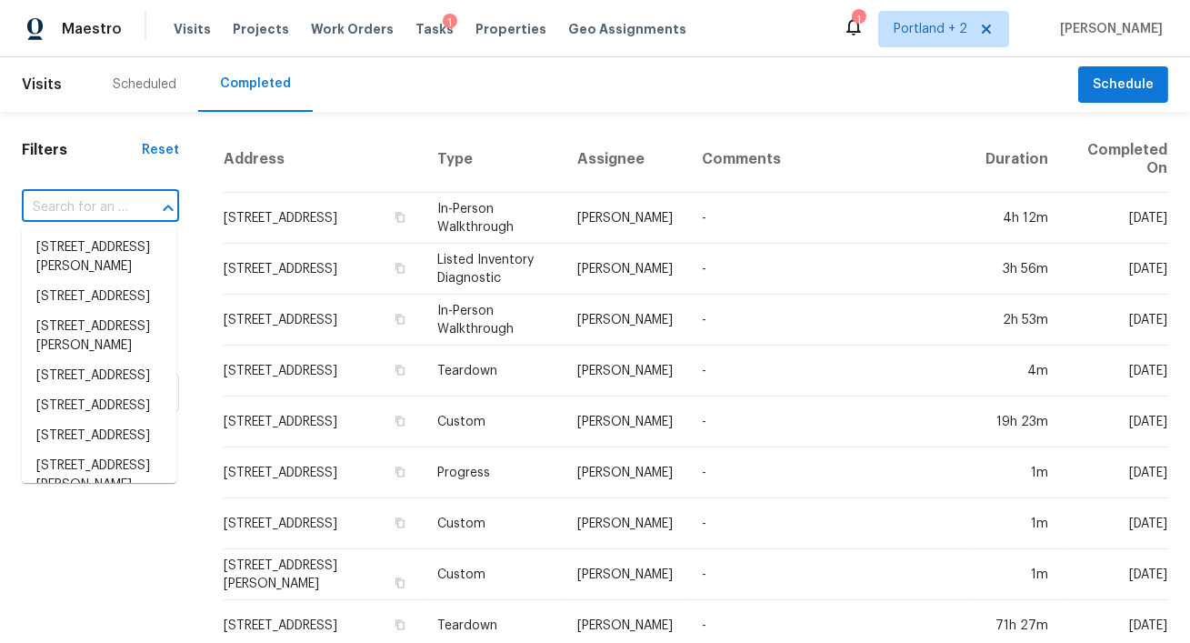
paste input "1109 Frienza Ave, Sacramento, CA 95815"
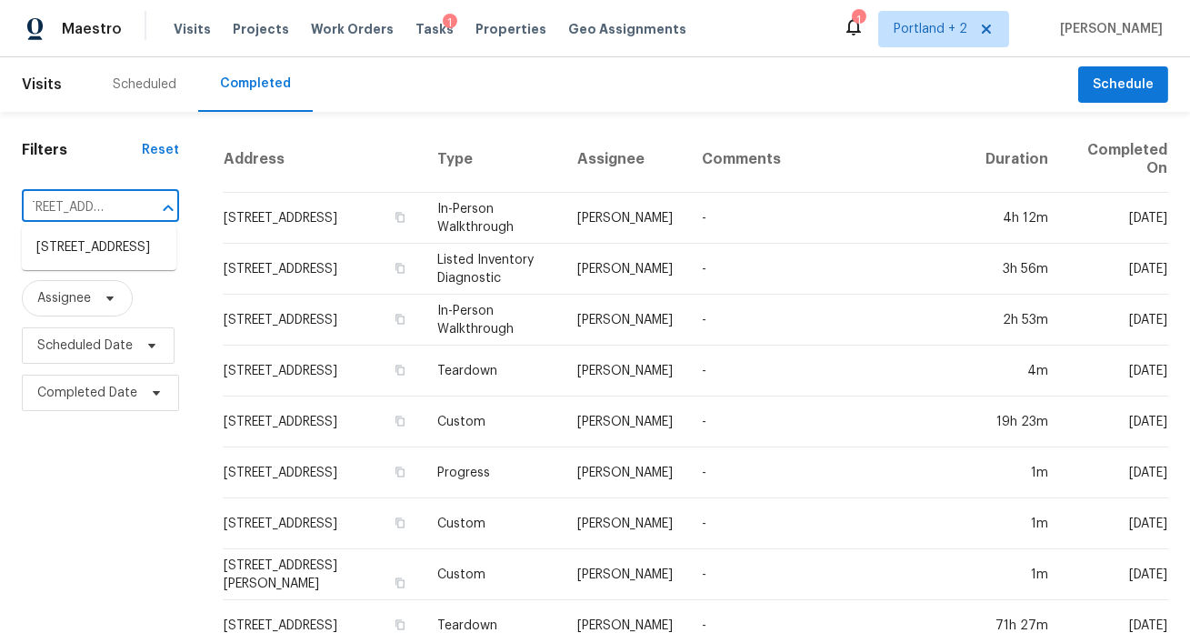
type input "1109 Frienza Ave, Sacramento, CA 95815"
click at [101, 263] on li "1109 Frienza Ave, Sacramento, CA 95815" at bounding box center [99, 248] width 154 height 30
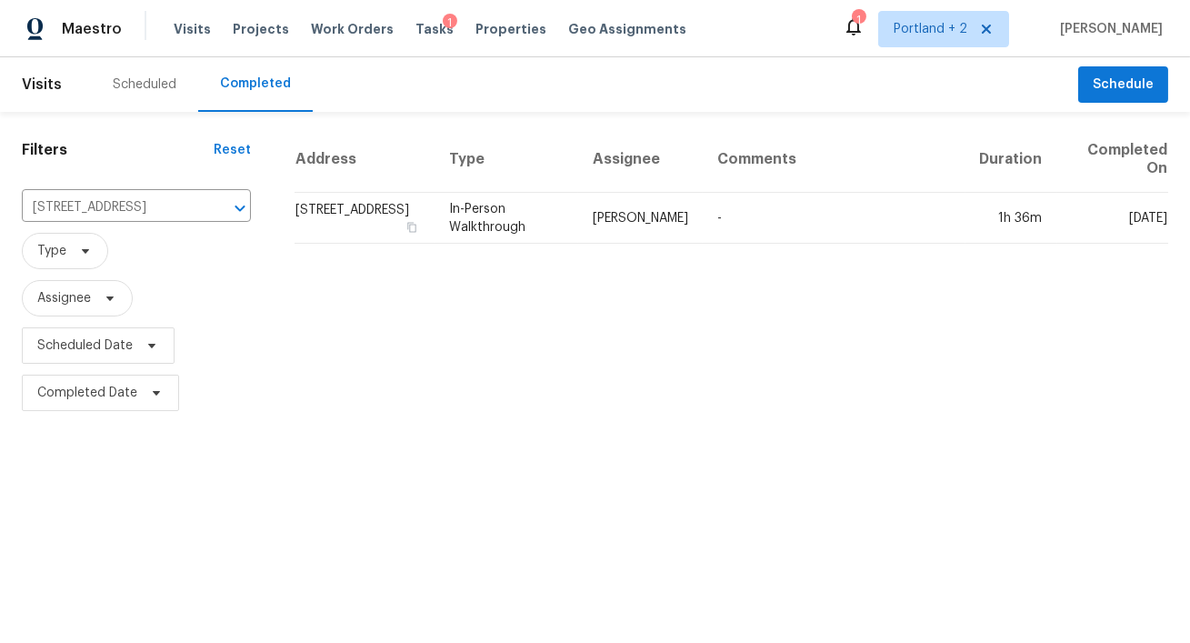
click at [364, 213] on td "1109 Frienza Ave, Sacramento, CA 95815" at bounding box center [364, 218] width 140 height 51
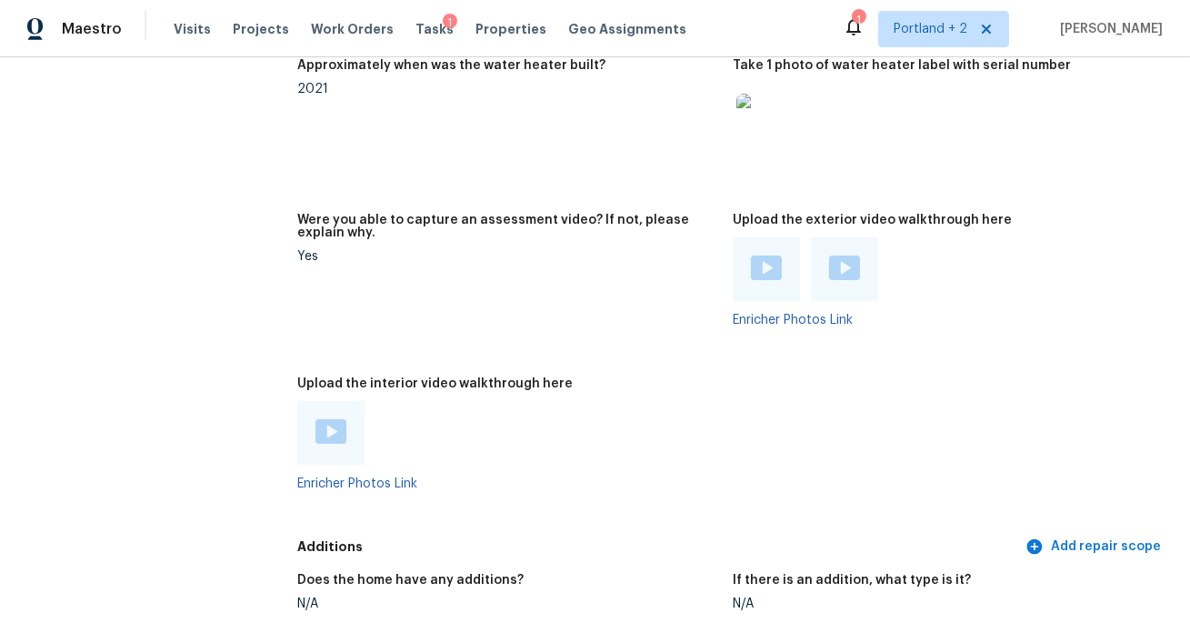
scroll to position [3395, 0]
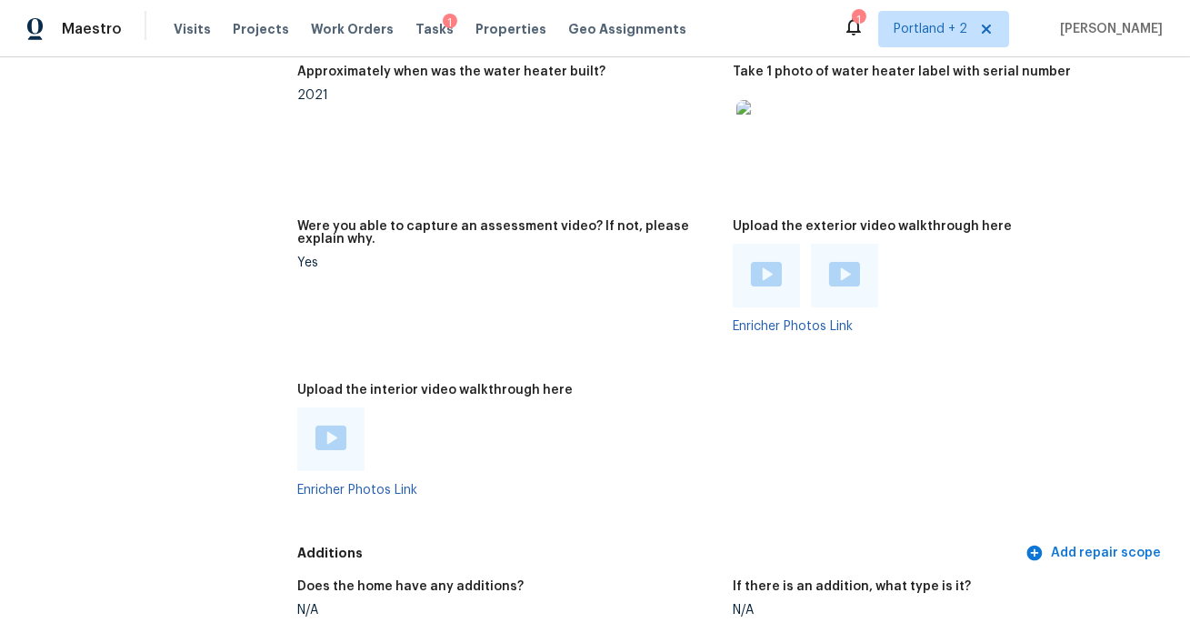
click at [764, 272] on img at bounding box center [766, 274] width 31 height 25
click at [853, 272] on img at bounding box center [844, 274] width 31 height 25
click at [186, 32] on span "Visits" at bounding box center [192, 29] width 37 height 18
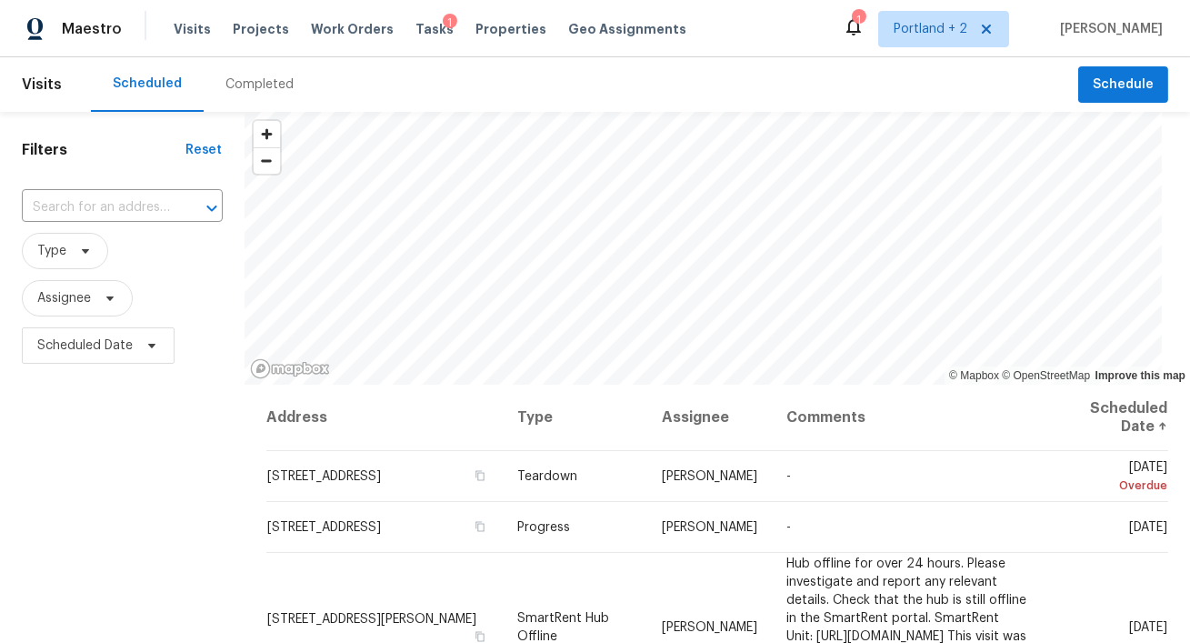
click at [234, 81] on div "Completed" at bounding box center [259, 84] width 68 height 18
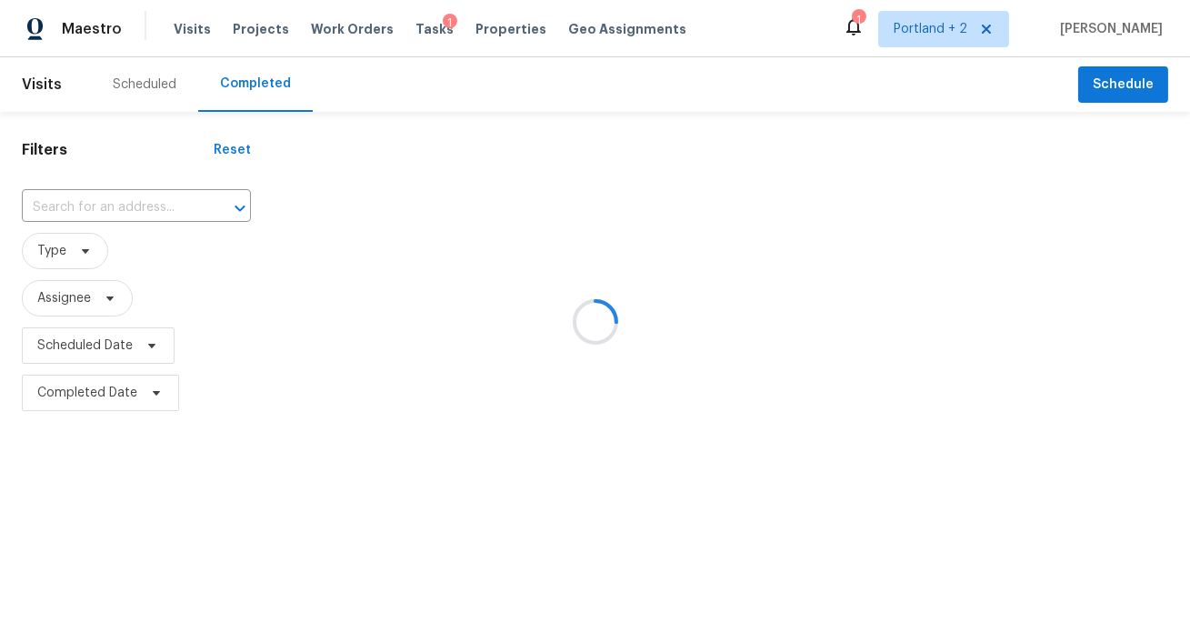
click at [168, 205] on div at bounding box center [595, 321] width 1190 height 643
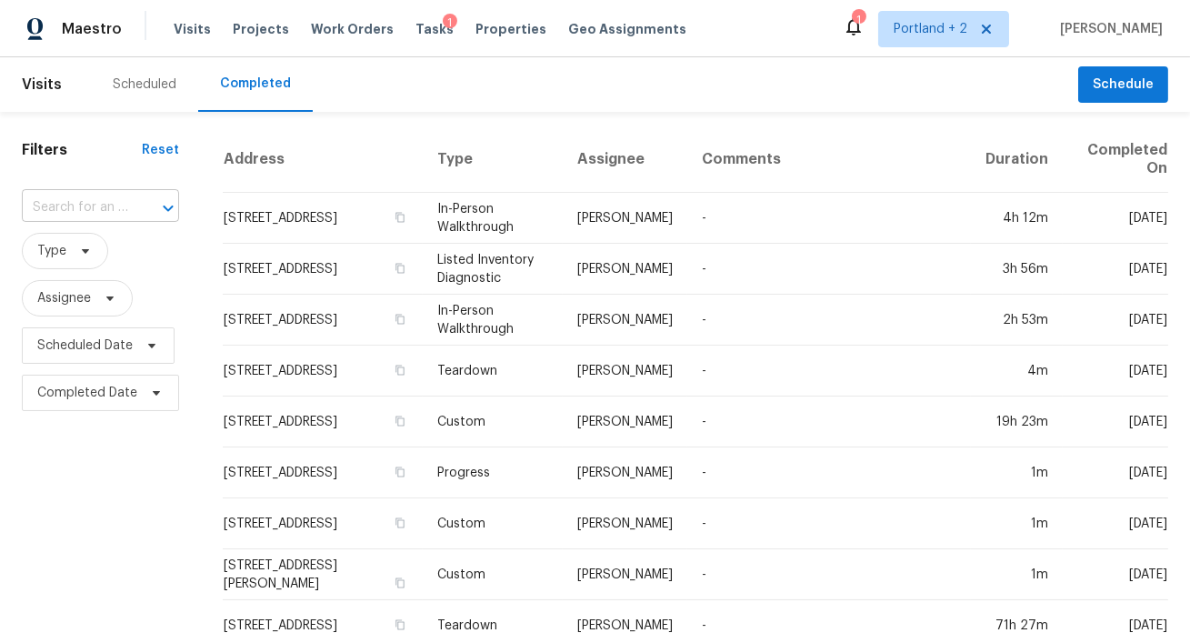
click at [143, 204] on div at bounding box center [155, 207] width 47 height 25
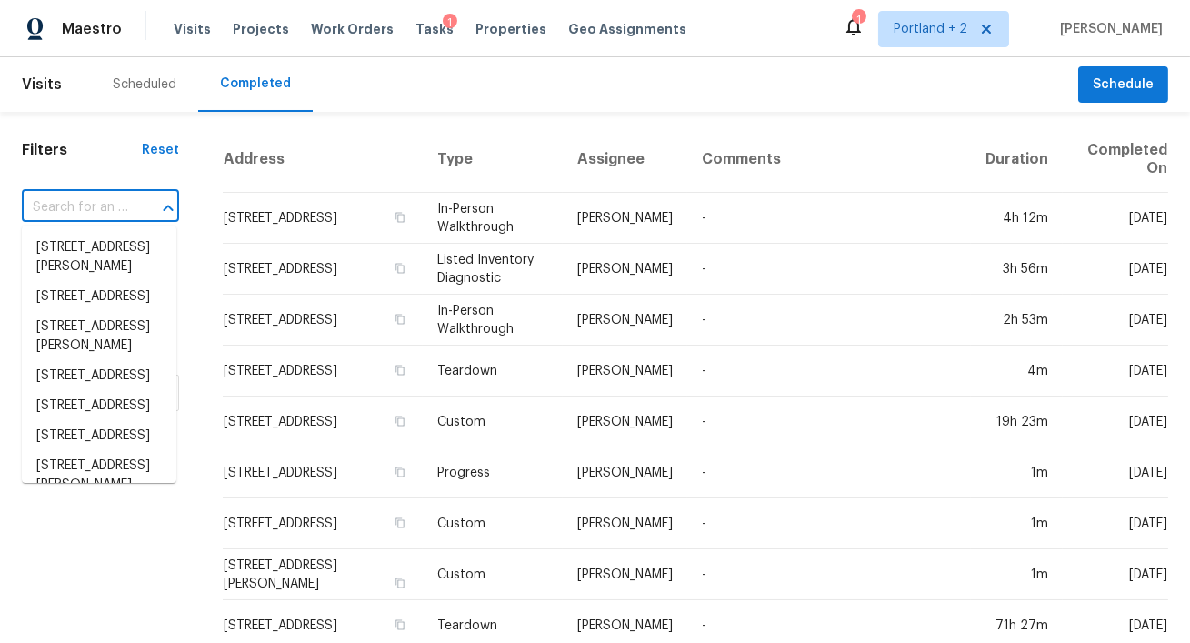
paste input "6009 Anthony Dr, Orangevale, CA 95662"
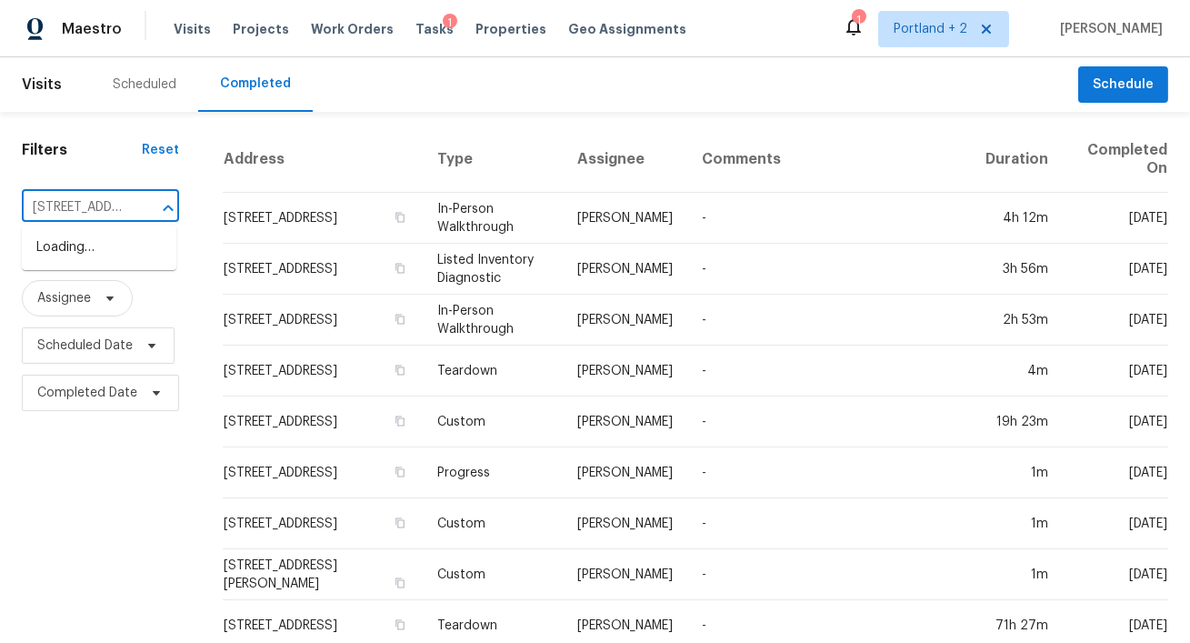
scroll to position [0, 151]
type input "6009 Anthony Dr, Orangevale, CA 95662"
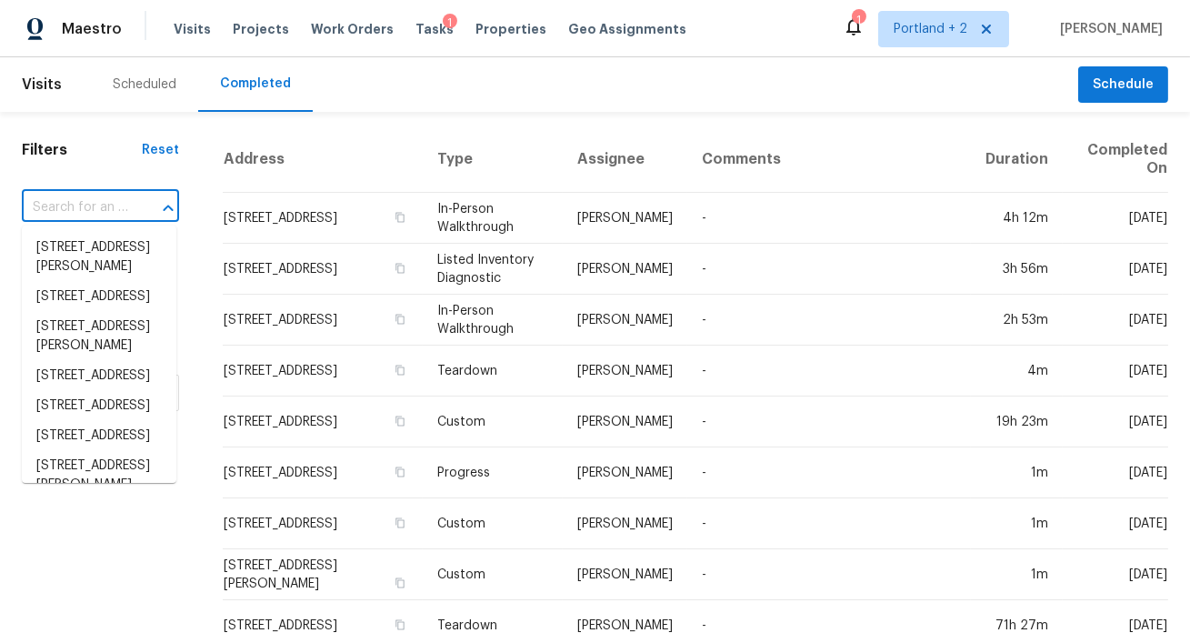
scroll to position [0, 0]
paste input "6009 Anthony Dr, Orangevale, CA 95662"
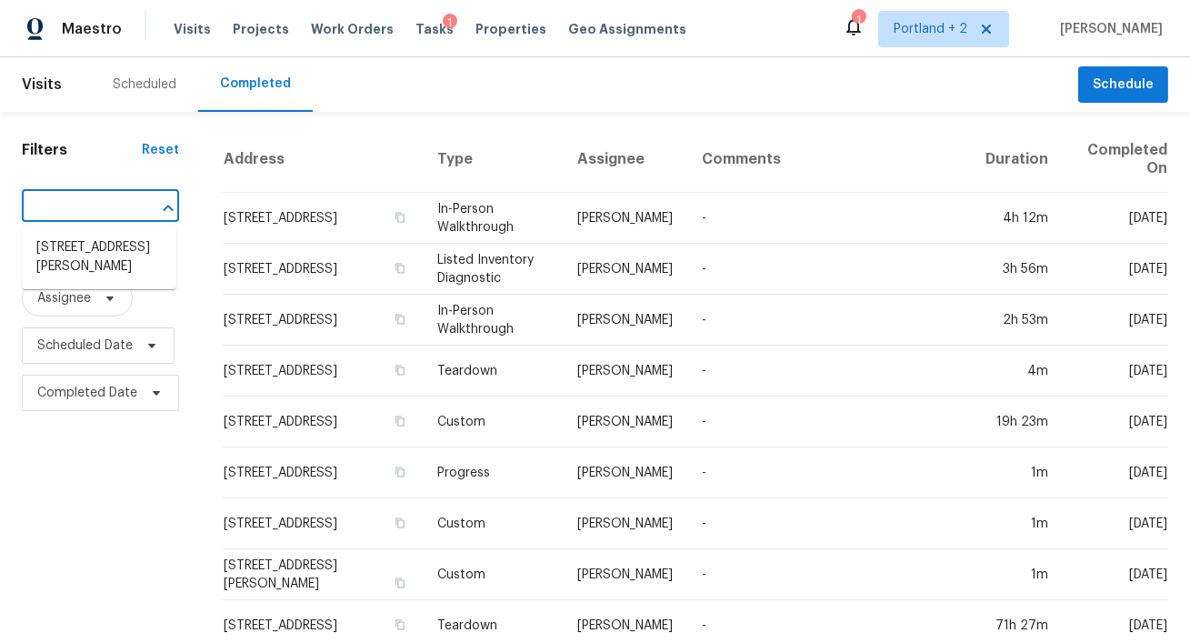
type input "6009 Anthony Dr, Orangevale, CA 95662"
click at [38, 253] on li "6009 Anthony Dr, Orangevale, CA 95662" at bounding box center [99, 257] width 154 height 49
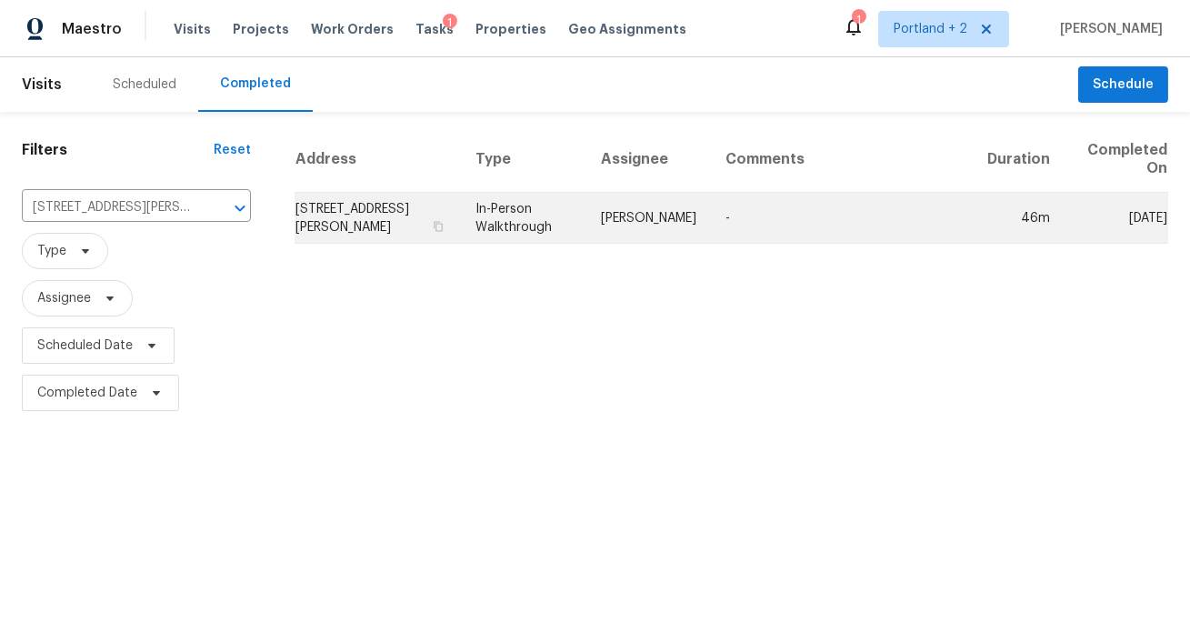
click at [344, 208] on td "6009 Anthony Dr, Orangevale, CA 95662" at bounding box center [377, 218] width 166 height 51
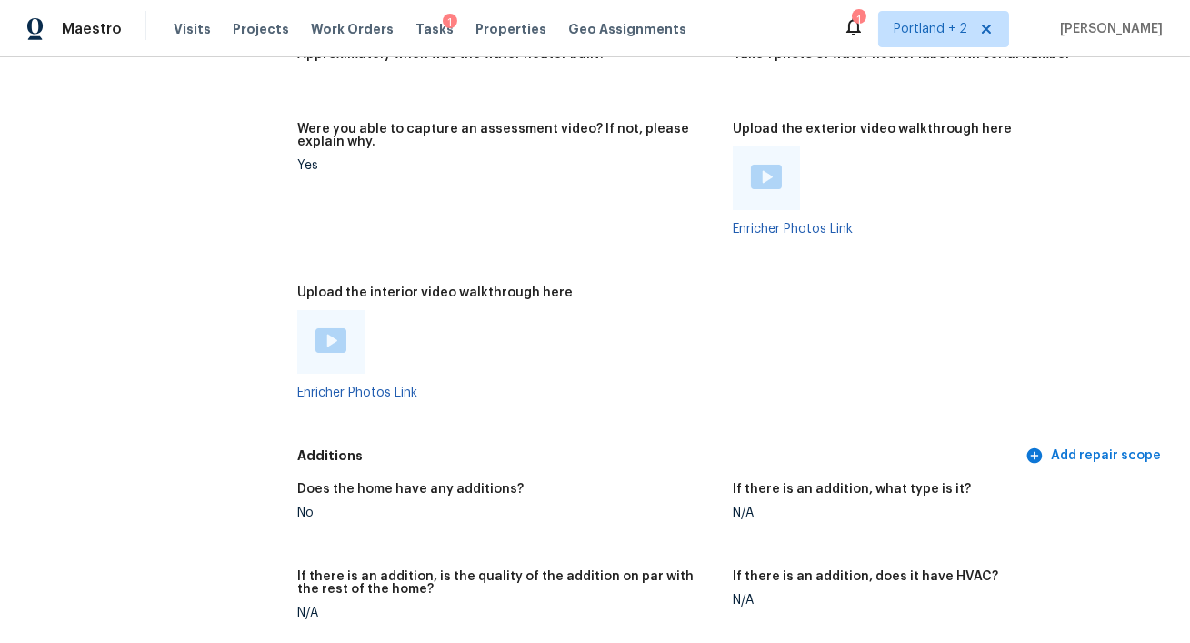
scroll to position [3199, 0]
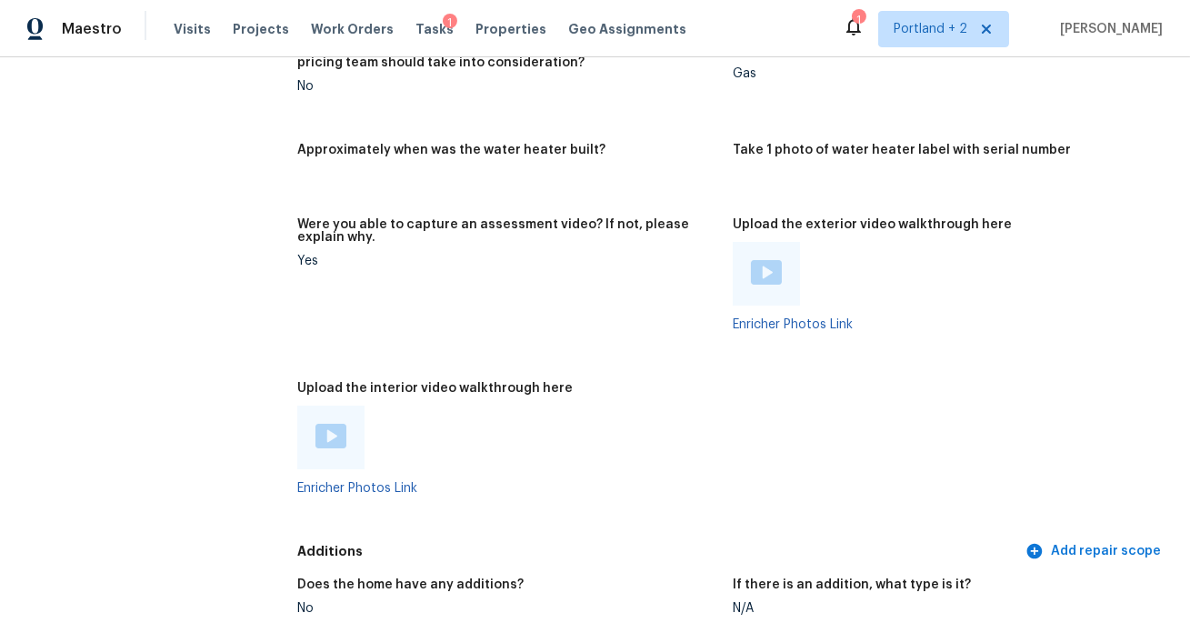
click at [766, 274] on div at bounding box center [765, 274] width 67 height 64
click at [765, 265] on img at bounding box center [766, 272] width 31 height 25
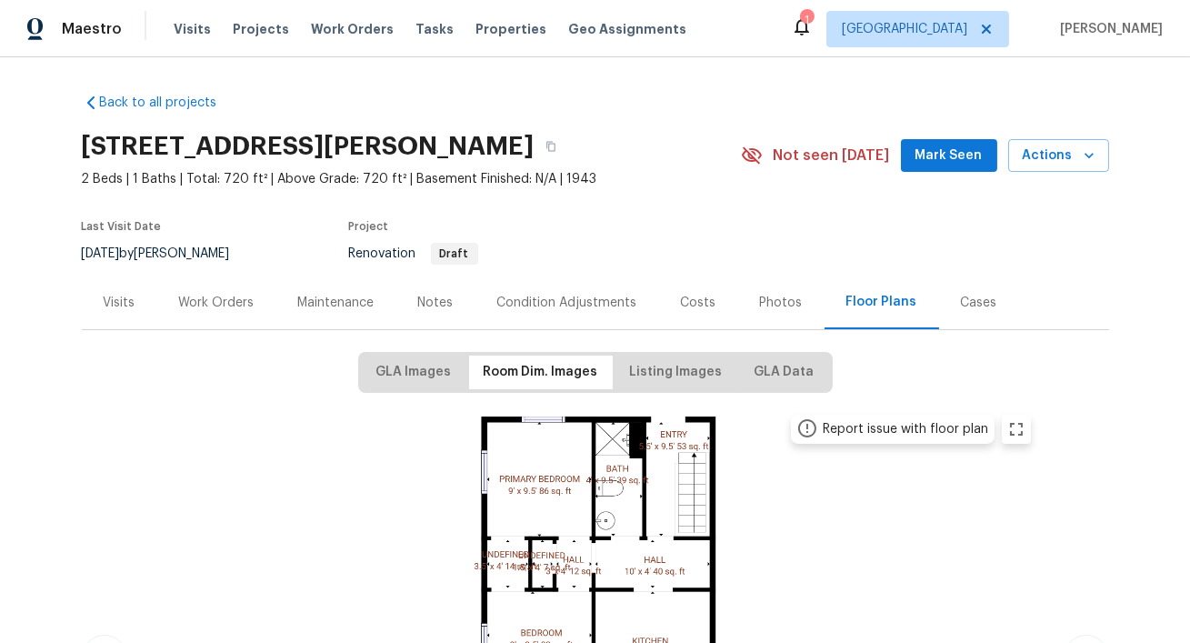
scroll to position [254, 0]
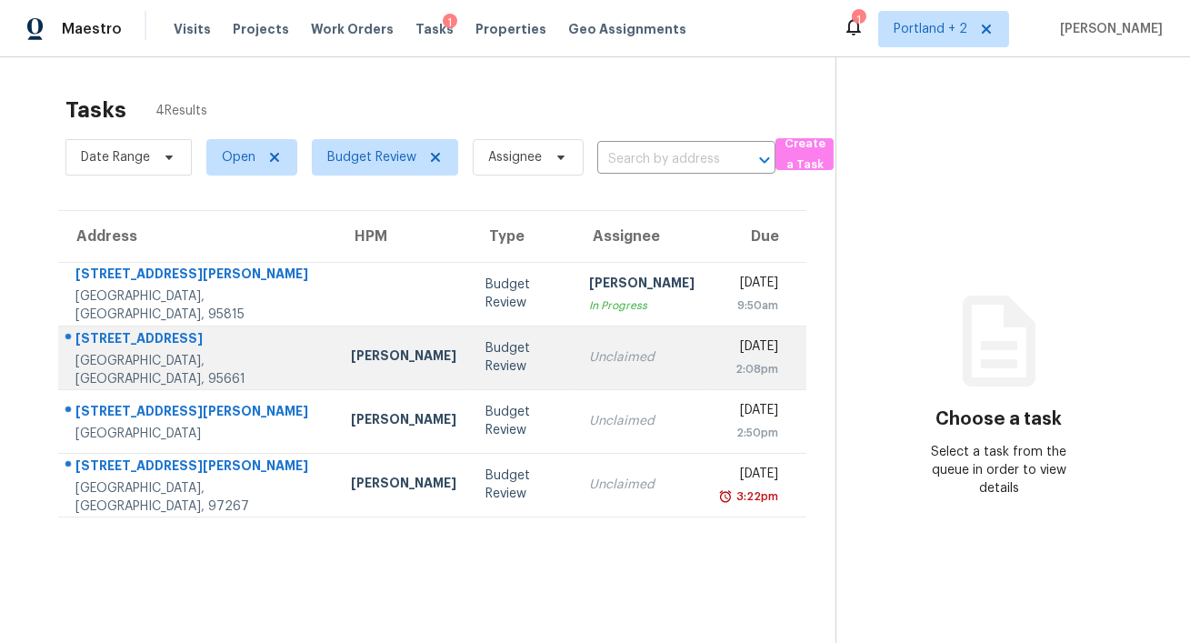
click at [234, 373] on div "[GEOGRAPHIC_DATA], [GEOGRAPHIC_DATA], 95661" at bounding box center [198, 370] width 246 height 36
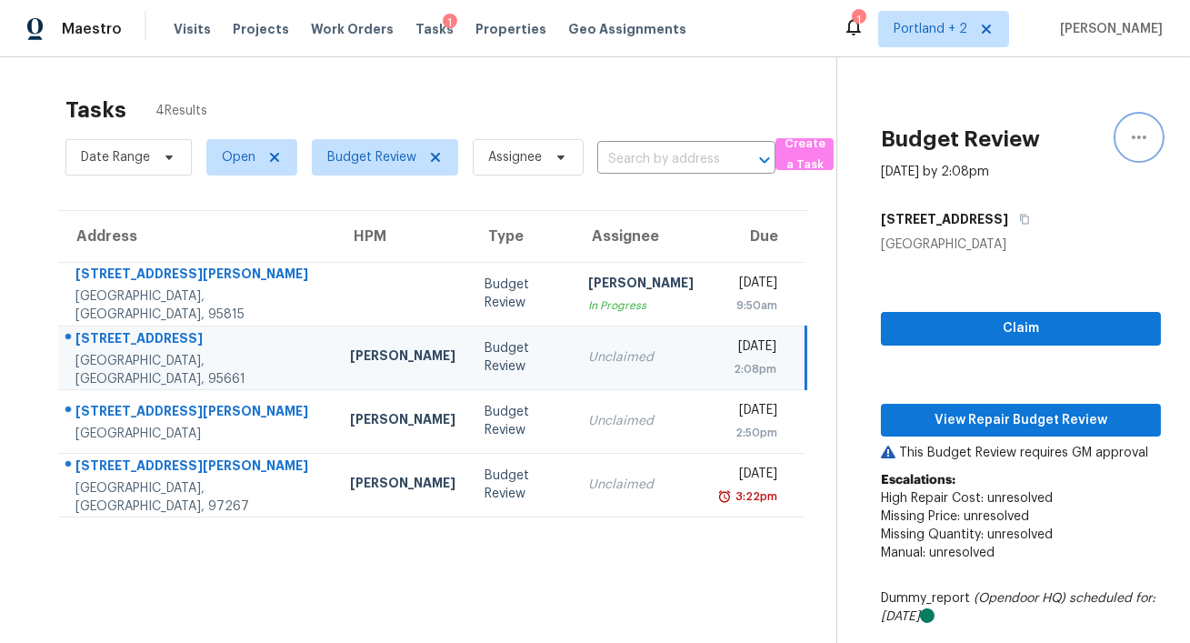
click at [1142, 141] on icon "button" at bounding box center [1139, 137] width 22 height 22
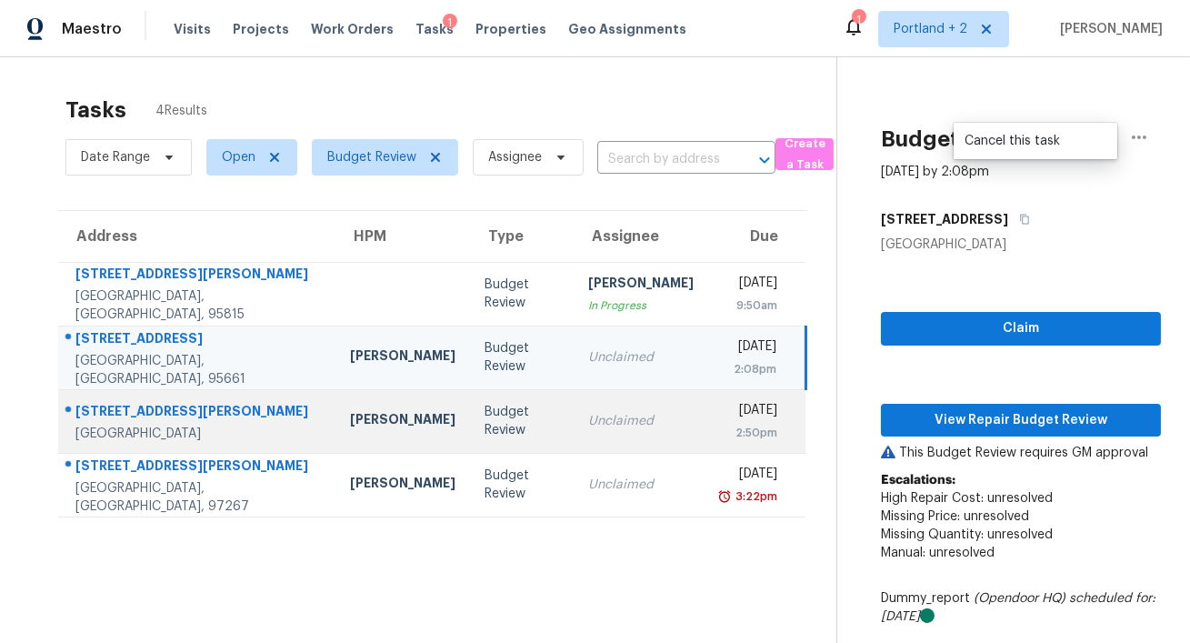
click at [583, 401] on td "Unclaimed" at bounding box center [640, 421] width 134 height 64
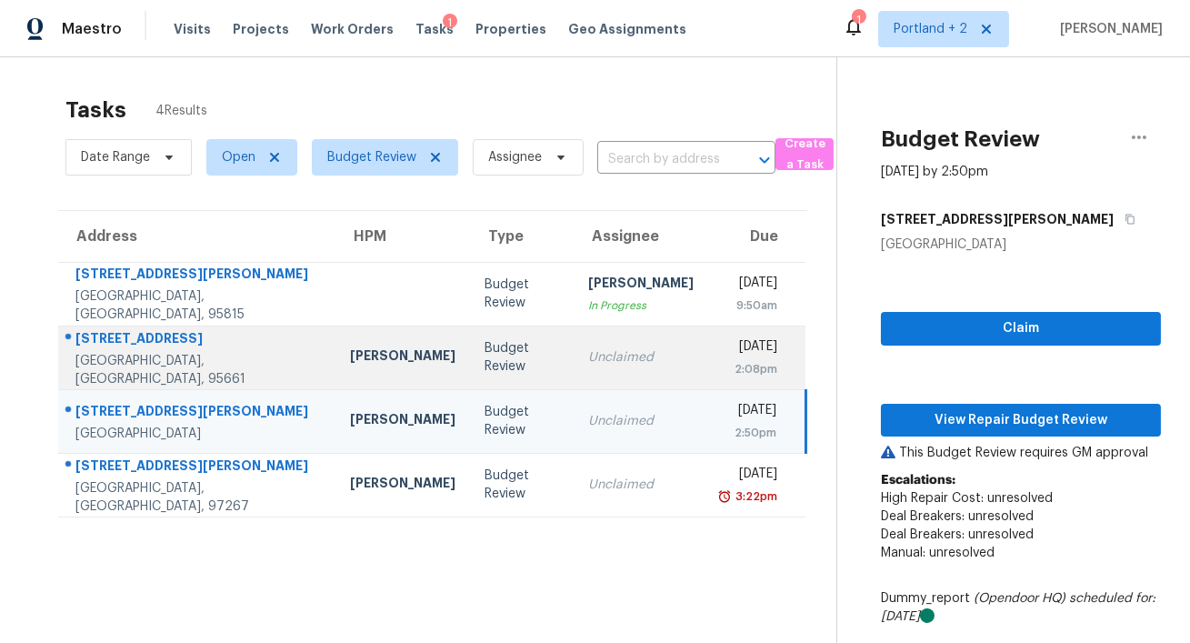
click at [573, 367] on td "Unclaimed" at bounding box center [640, 357] width 134 height 64
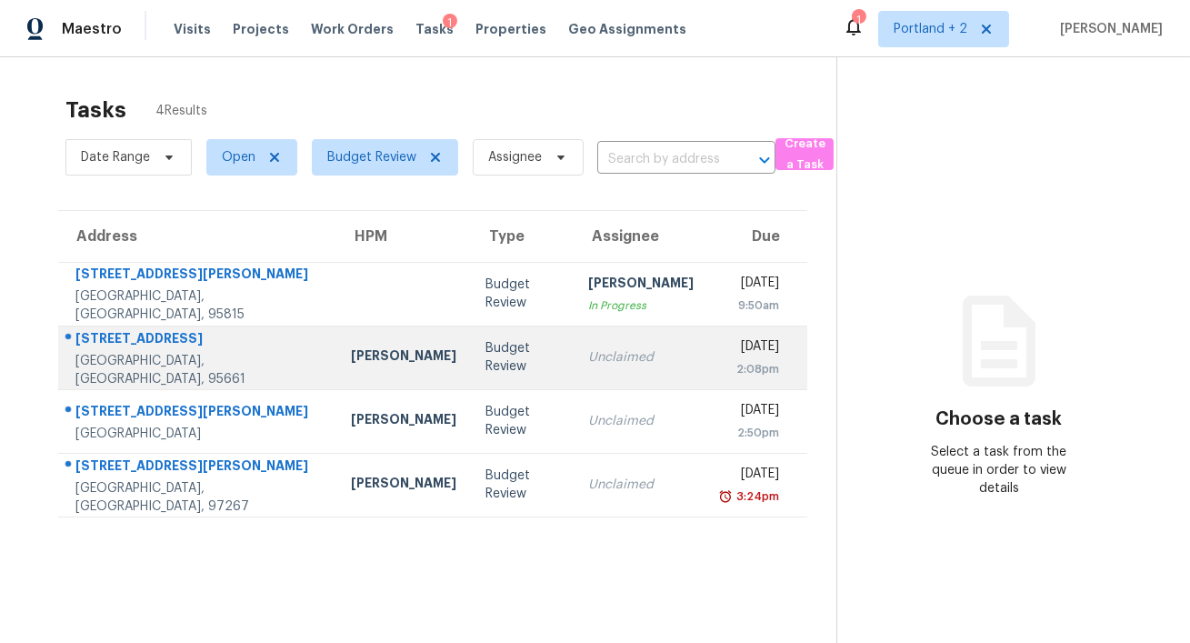
click at [485, 373] on div "Budget Review" at bounding box center [522, 357] width 74 height 36
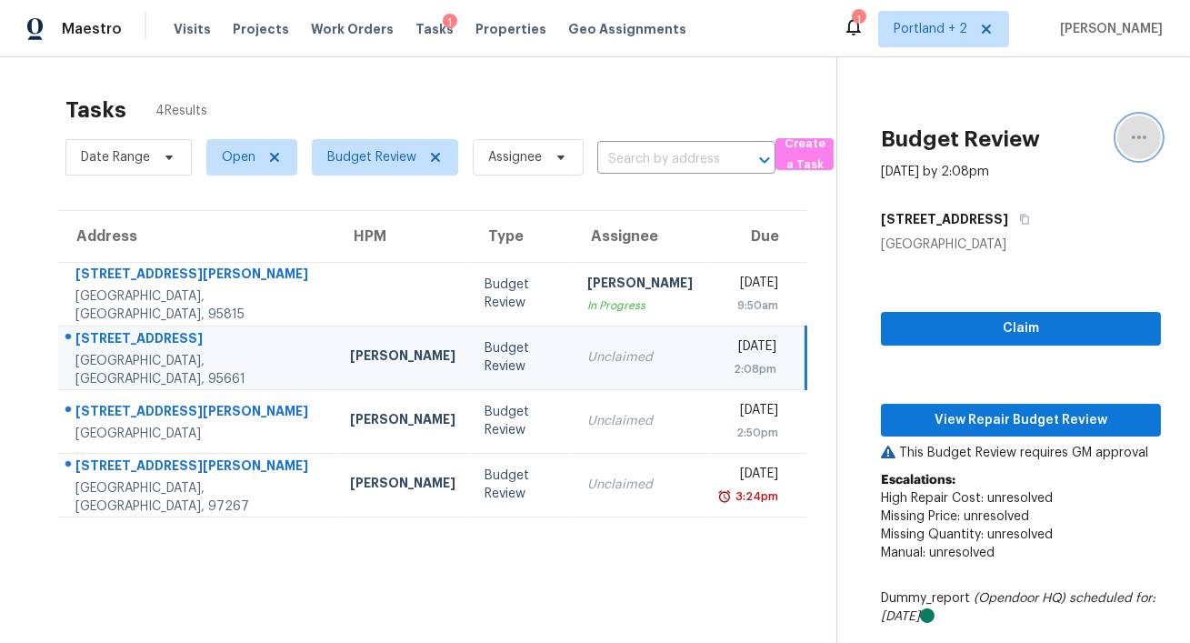
click at [1137, 139] on icon "button" at bounding box center [1139, 137] width 22 height 22
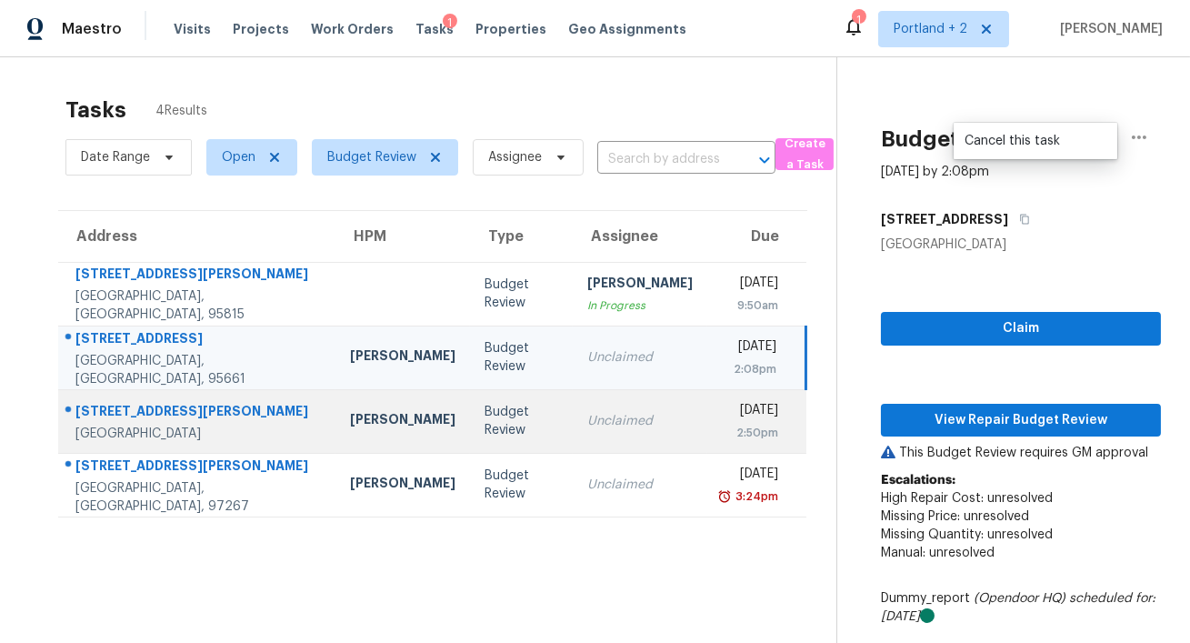
click at [573, 430] on td "Unclaimed" at bounding box center [640, 421] width 134 height 64
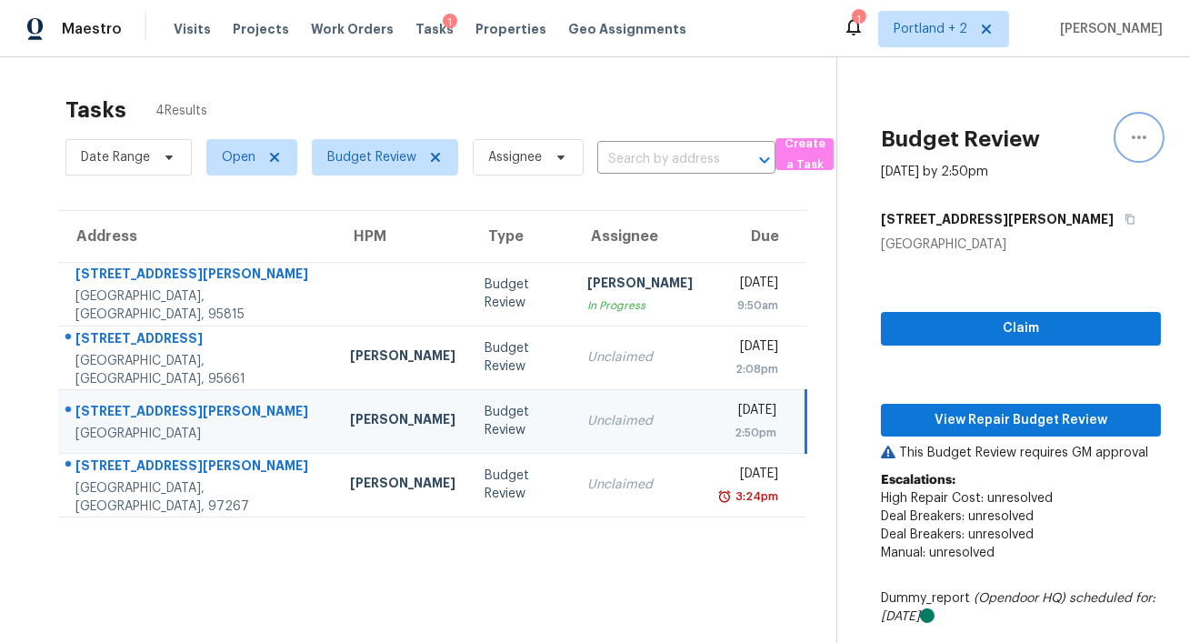
click at [1145, 134] on icon "button" at bounding box center [1139, 137] width 22 height 22
click at [1089, 239] on div "[GEOGRAPHIC_DATA]" at bounding box center [1021, 244] width 280 height 18
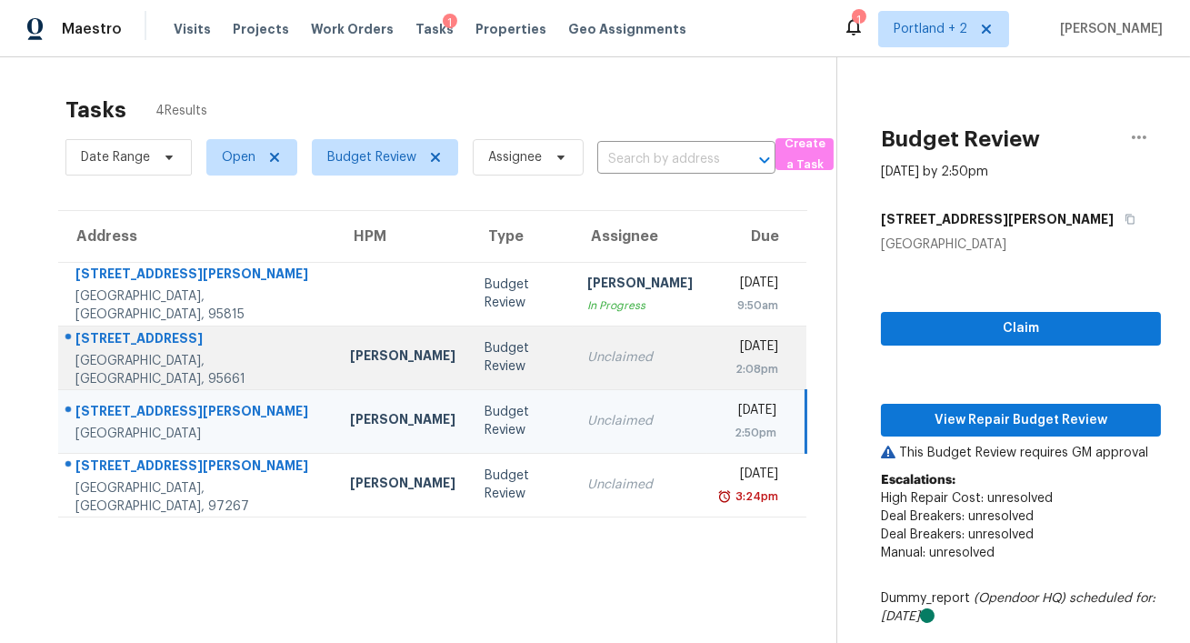
click at [484, 364] on div "Budget Review" at bounding box center [521, 357] width 74 height 36
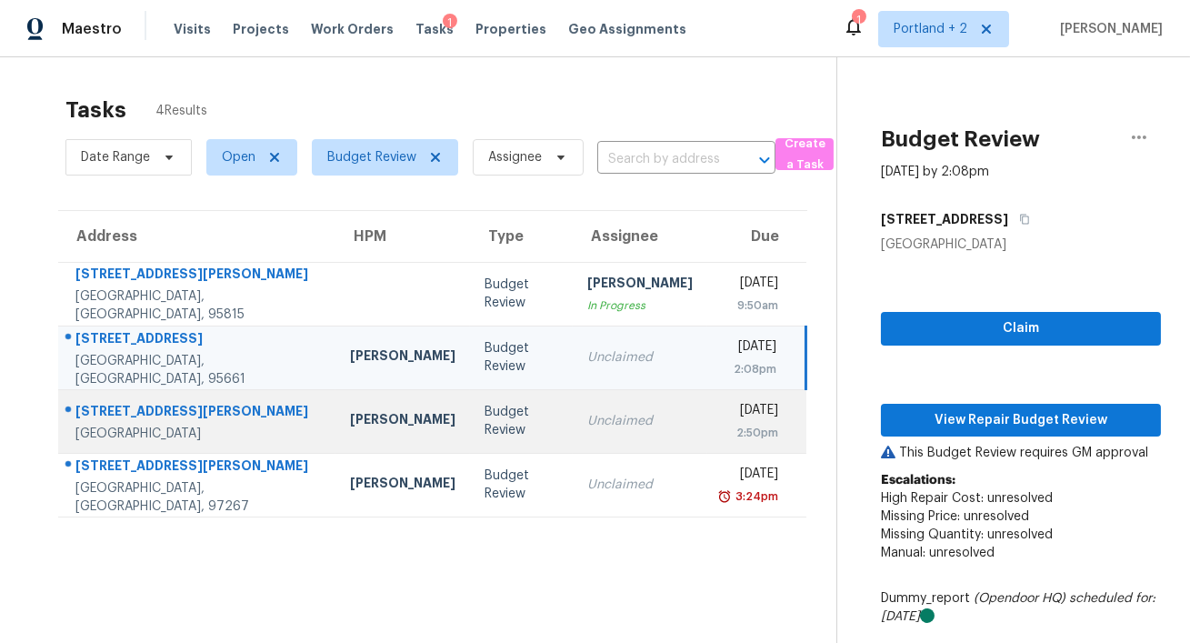
click at [484, 415] on div "Budget Review" at bounding box center [521, 421] width 74 height 36
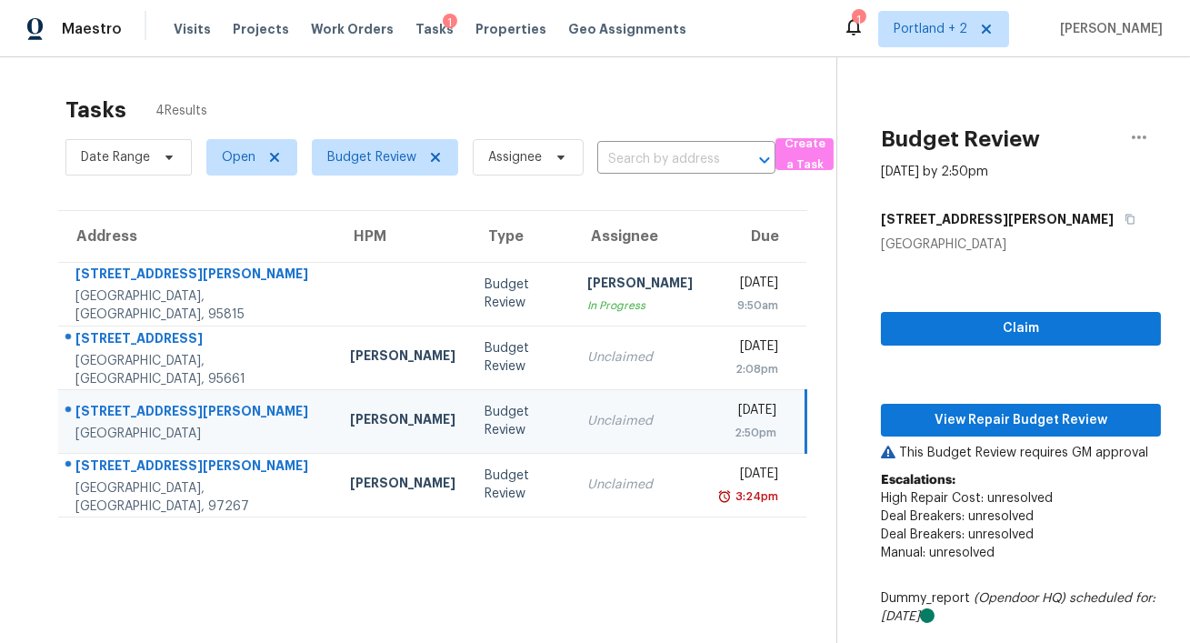
scroll to position [56, 0]
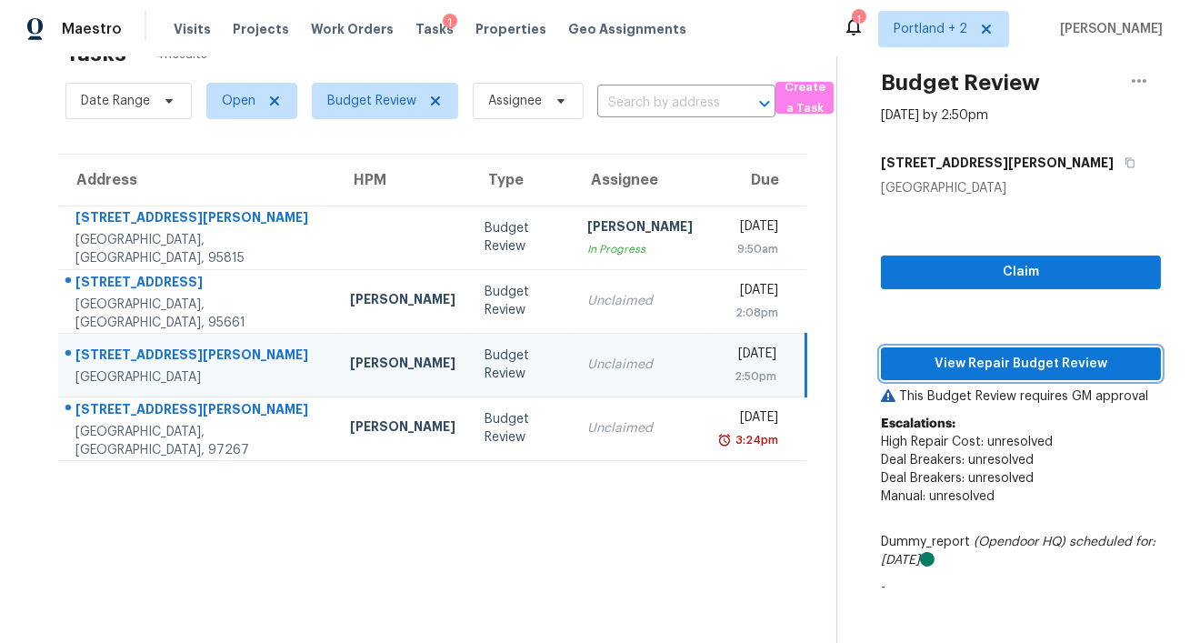
click at [944, 372] on span "View Repair Budget Review" at bounding box center [1020, 364] width 251 height 23
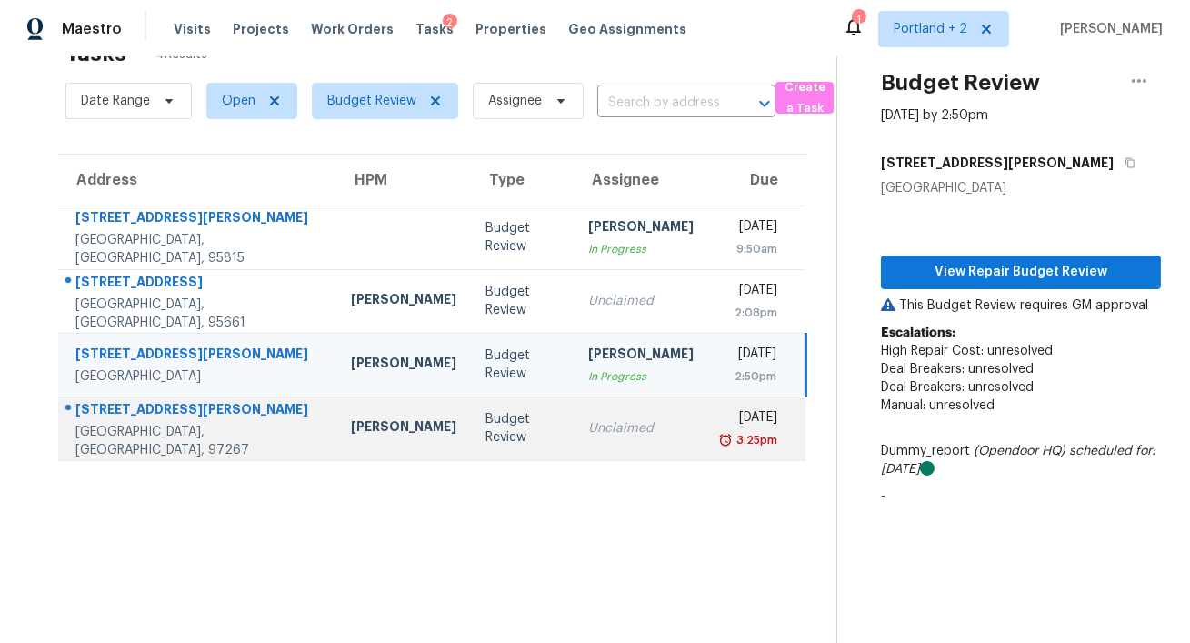
click at [471, 422] on td "Budget Review" at bounding box center [522, 428] width 103 height 64
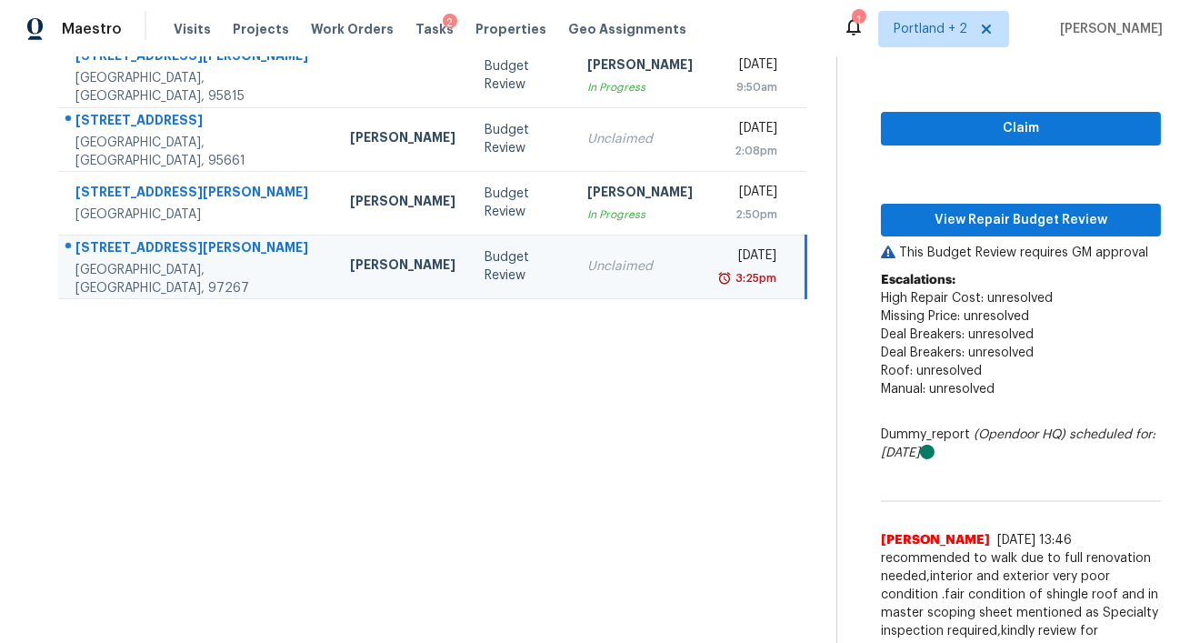
scroll to position [243, 0]
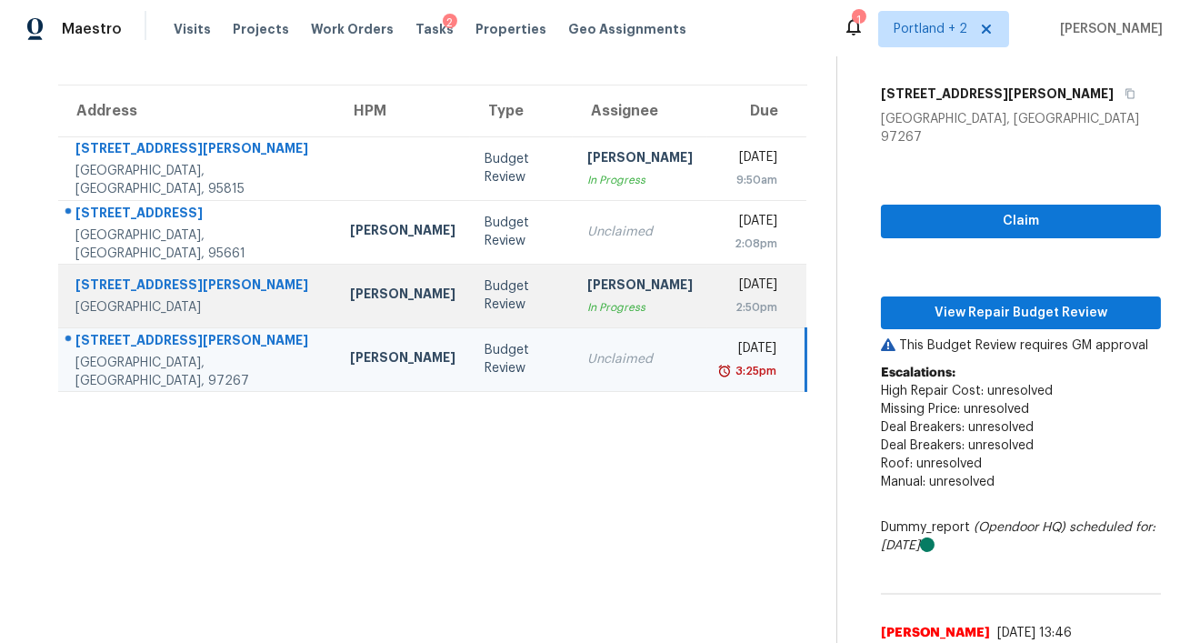
click at [484, 285] on div "Budget Review" at bounding box center [521, 295] width 74 height 36
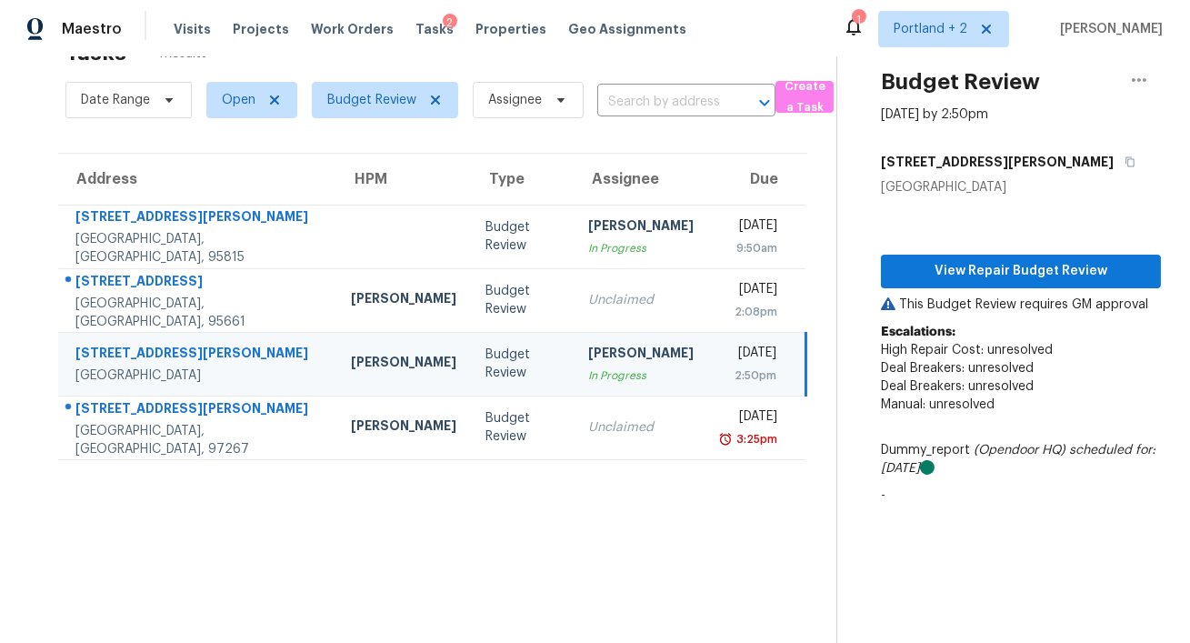
scroll to position [56, 0]
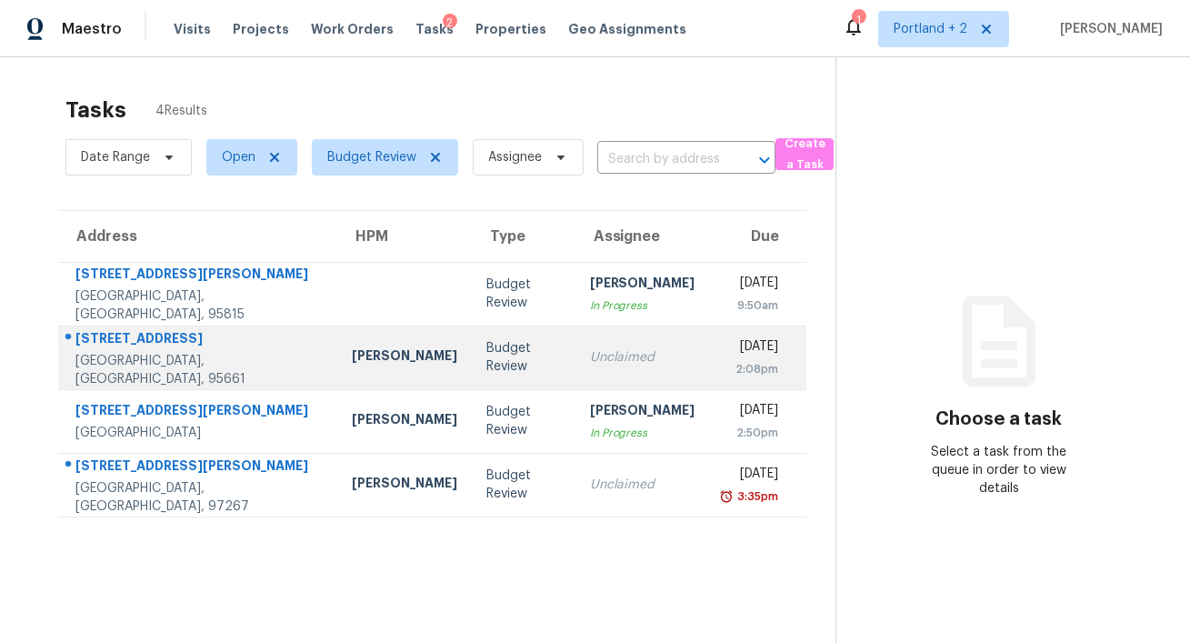
click at [590, 354] on div "Unclaimed" at bounding box center [642, 357] width 105 height 18
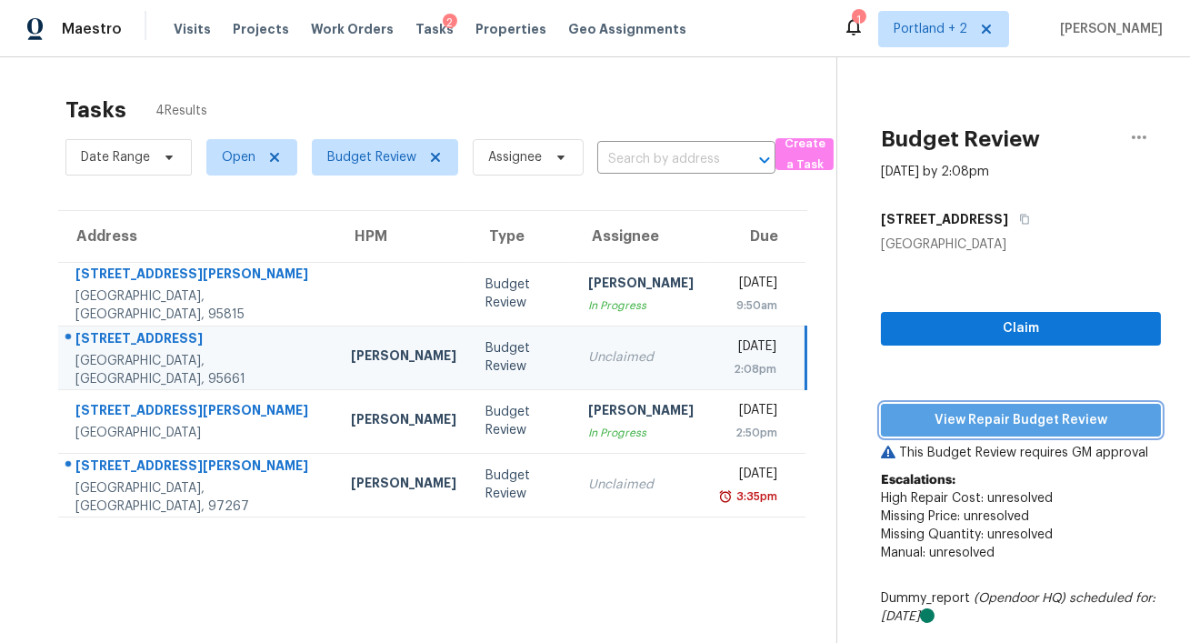
click at [986, 423] on span "View Repair Budget Review" at bounding box center [1020, 420] width 251 height 23
